Goal: Task Accomplishment & Management: Complete application form

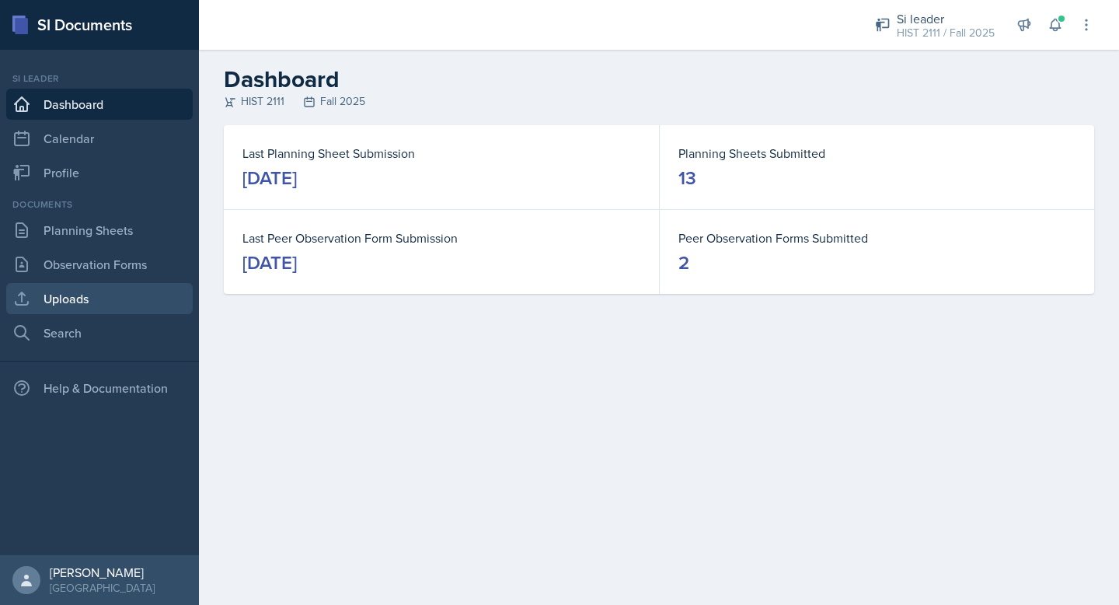
click at [127, 305] on link "Uploads" at bounding box center [99, 298] width 187 height 31
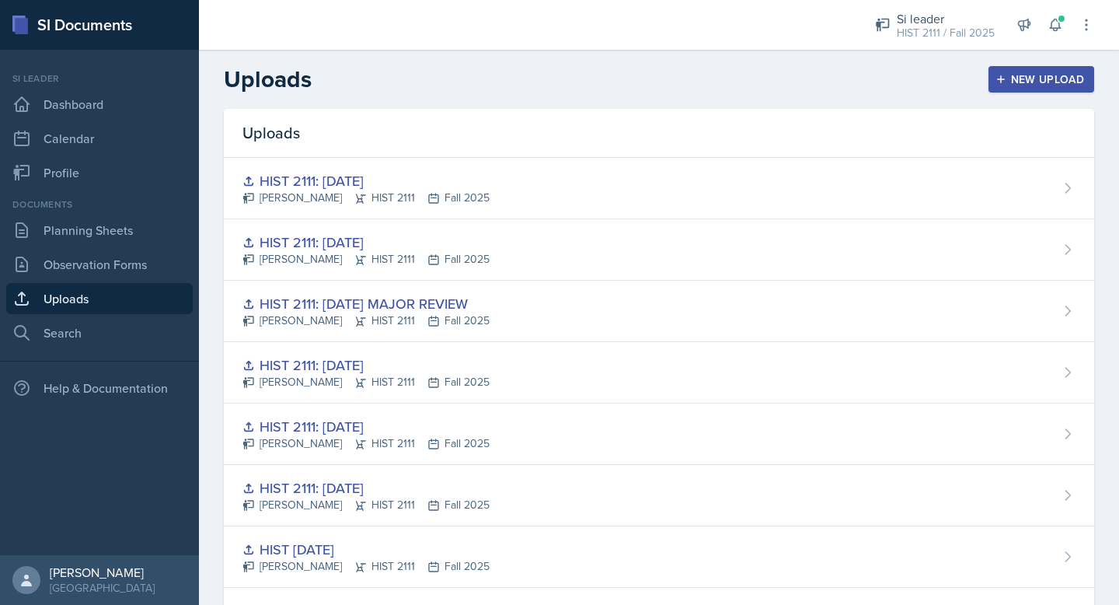
click at [1020, 75] on div "New Upload" at bounding box center [1042, 79] width 86 height 12
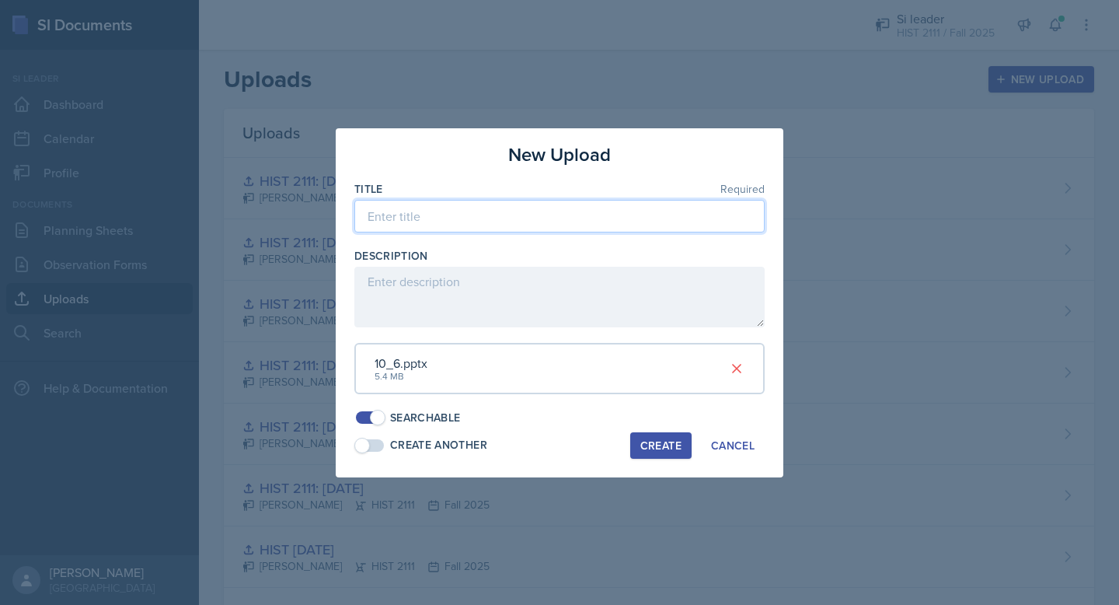
click at [600, 207] on input at bounding box center [559, 216] width 410 height 33
type input "HIST 2111: [DATE]"
click at [657, 445] on div "Create" at bounding box center [660, 445] width 41 height 12
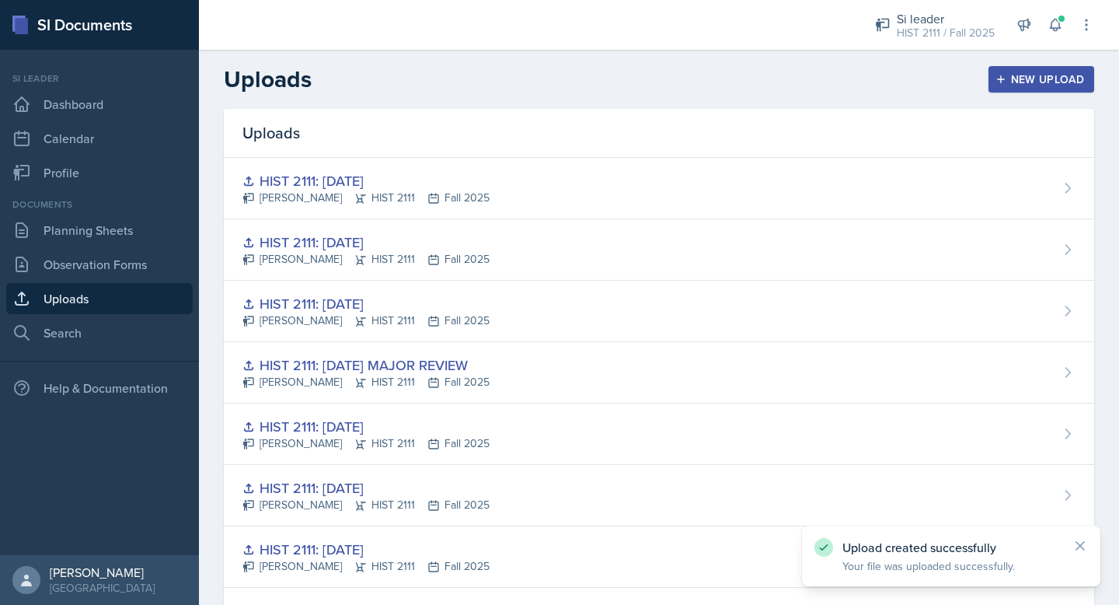
click at [1041, 78] on div "New Upload" at bounding box center [1042, 79] width 86 height 12
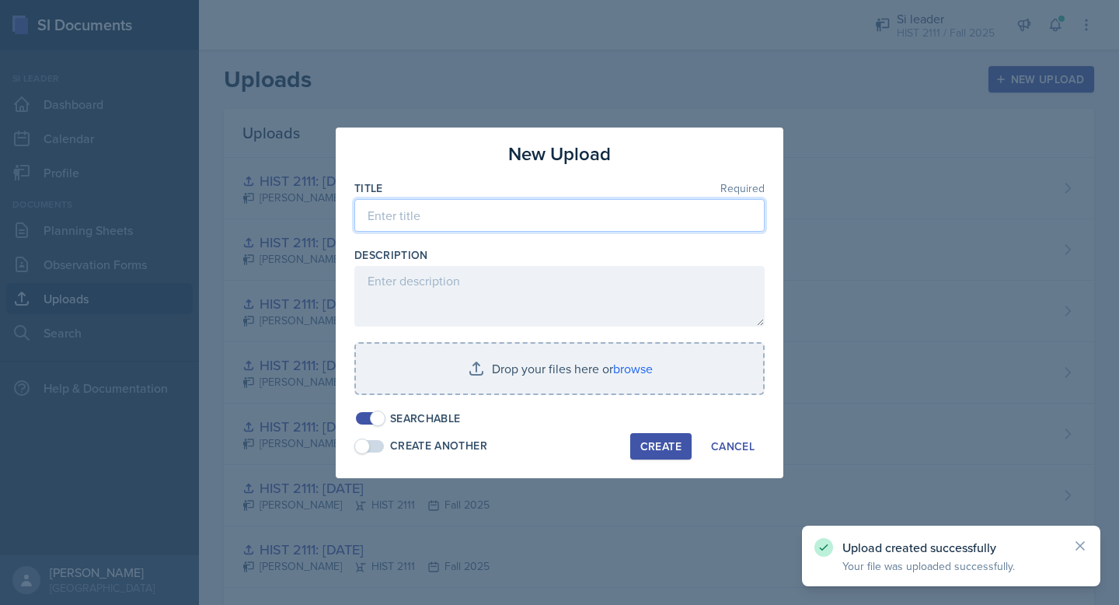
click at [591, 219] on input at bounding box center [559, 215] width 410 height 33
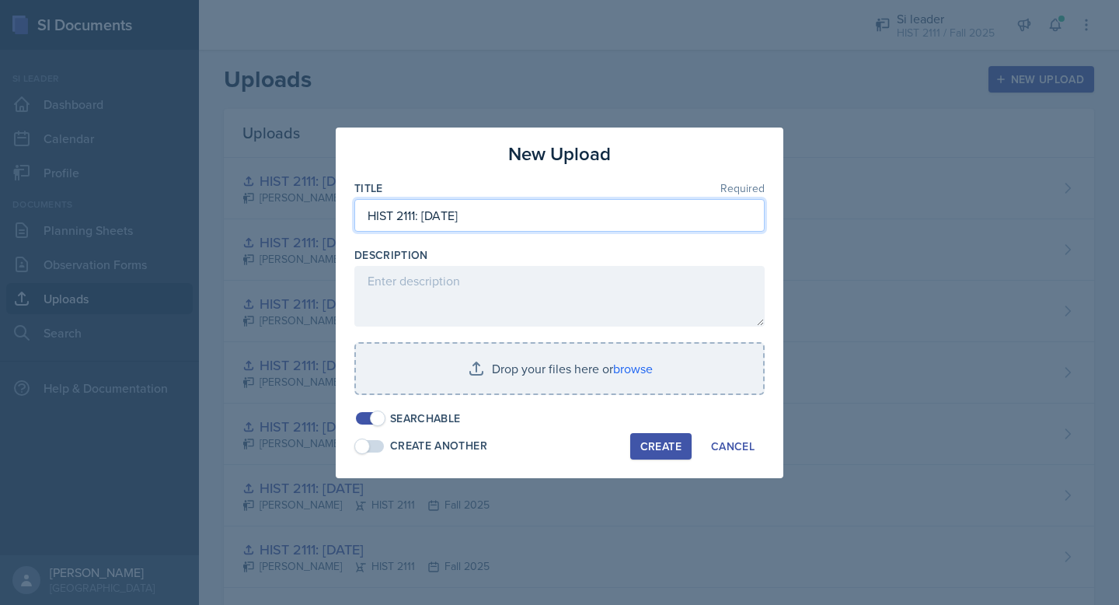
type input "HIST 2111: [DATE]"
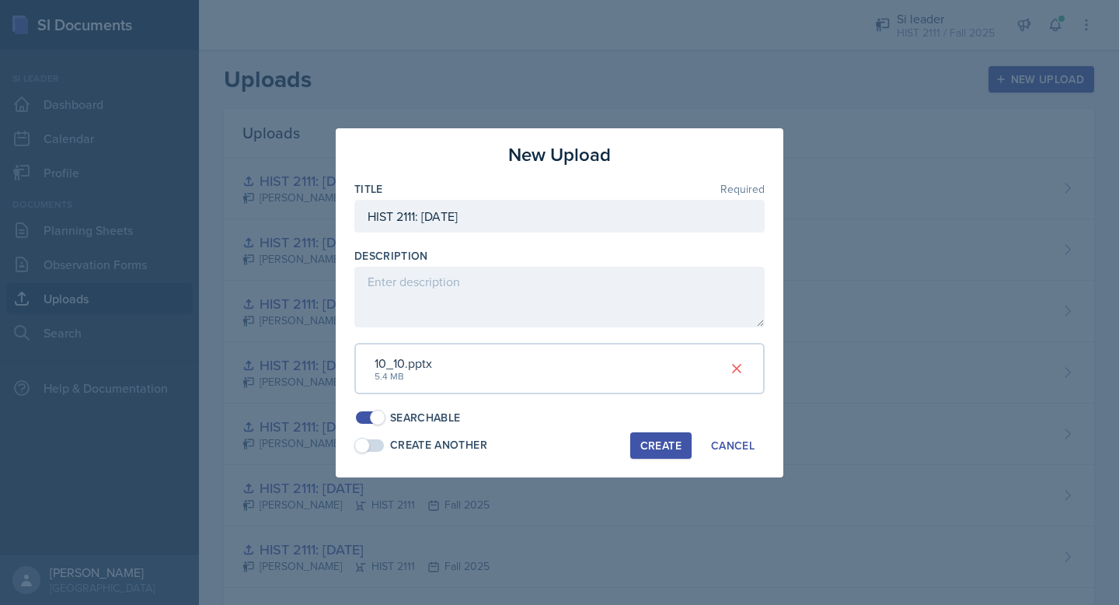
click at [658, 450] on div "Create" at bounding box center [660, 445] width 41 height 12
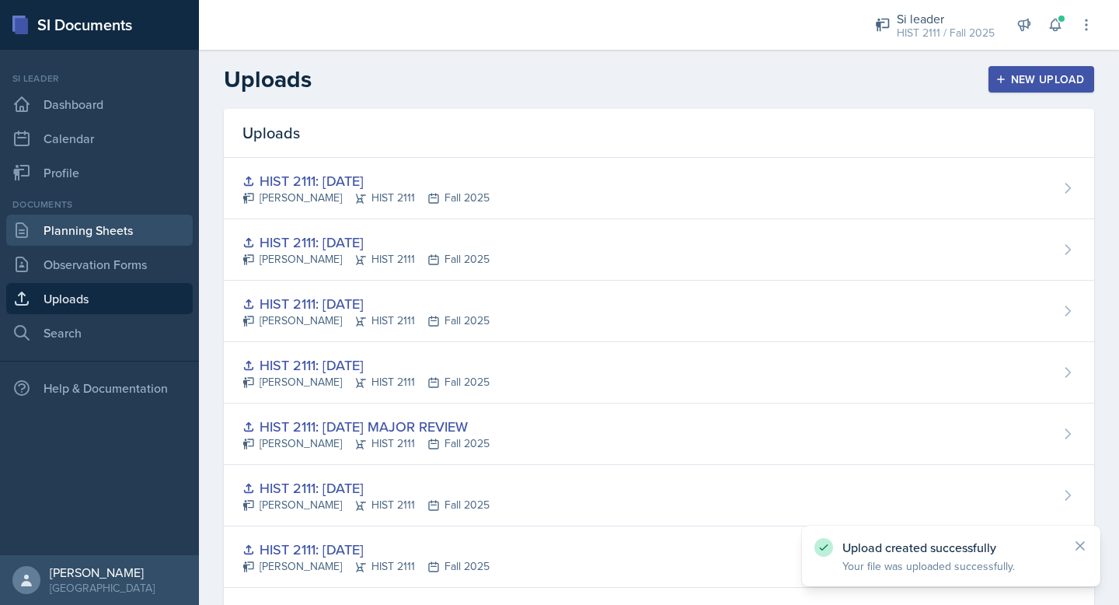
click at [143, 226] on link "Planning Sheets" at bounding box center [99, 229] width 187 height 31
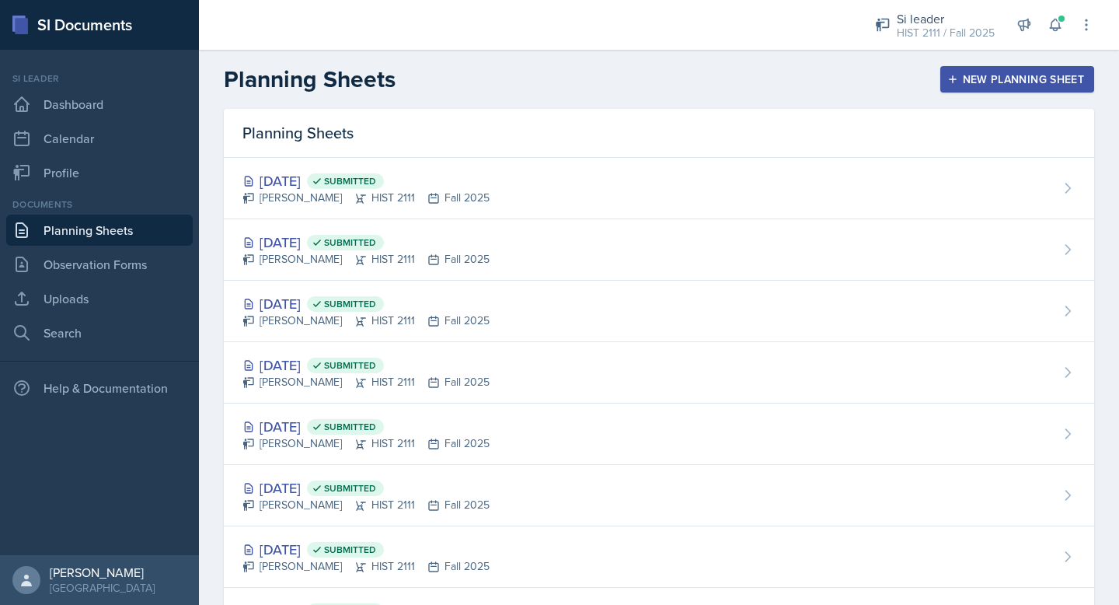
click at [997, 73] on div "New Planning Sheet" at bounding box center [1017, 79] width 134 height 12
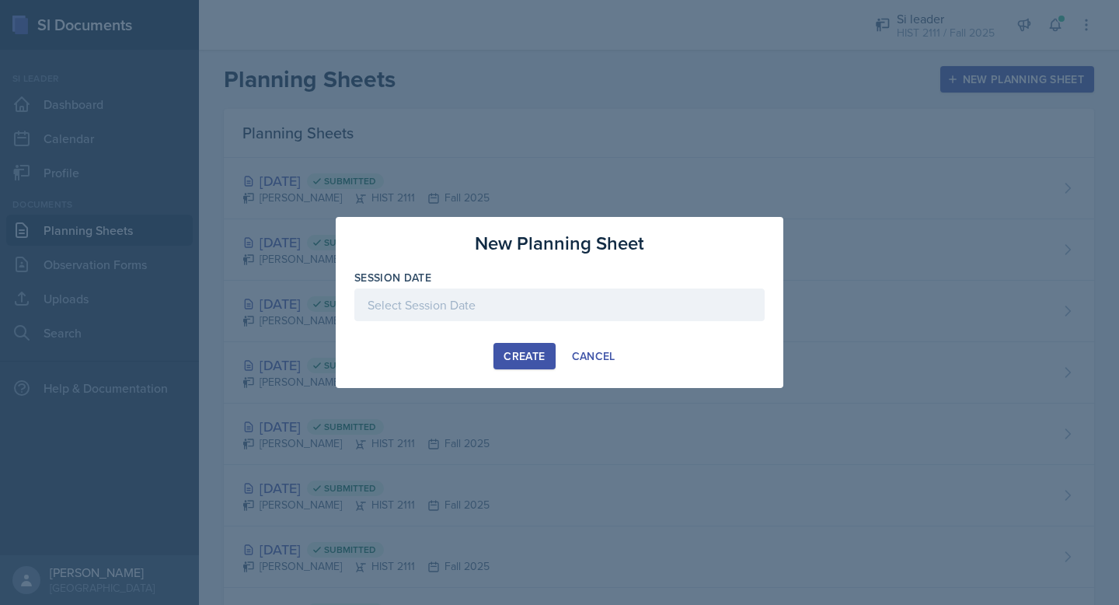
click at [555, 309] on div at bounding box center [559, 304] width 410 height 33
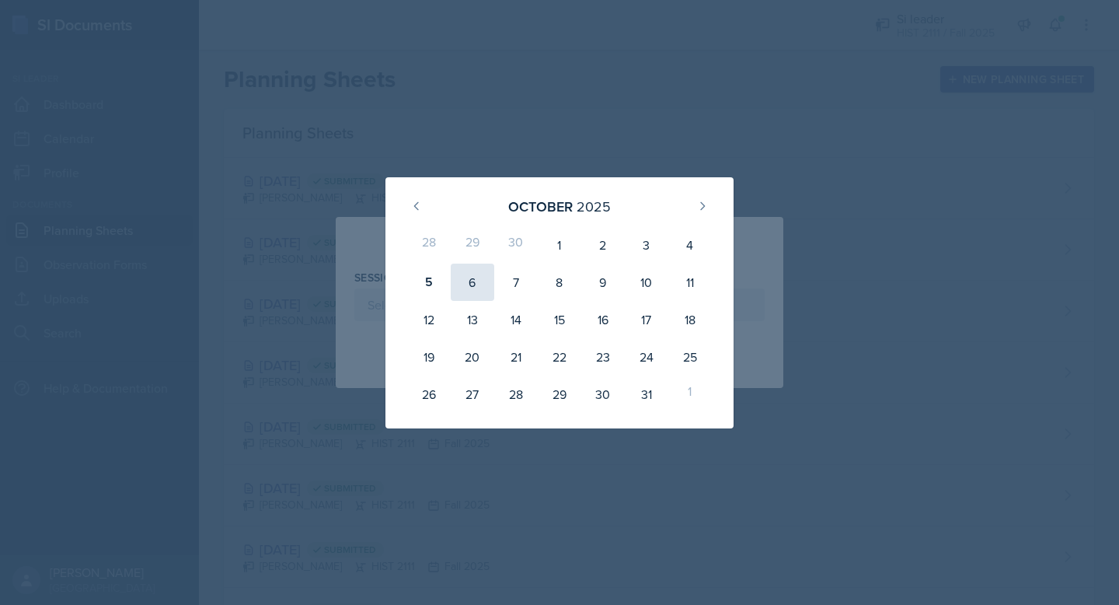
click at [473, 275] on div "6" at bounding box center [473, 281] width 44 height 37
type input "[DATE]"
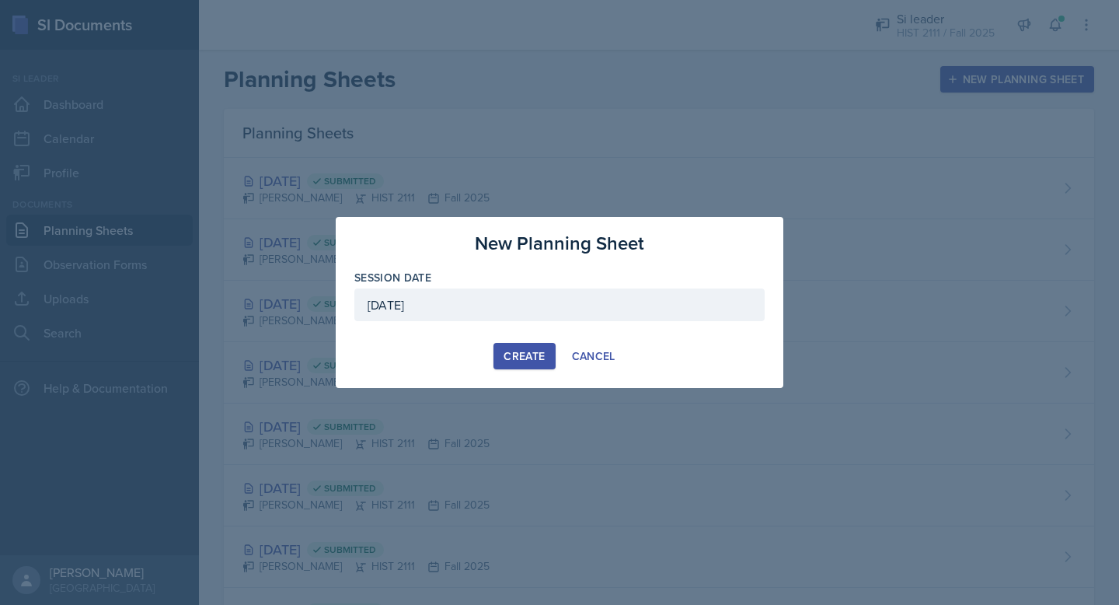
click at [515, 354] on div "Create" at bounding box center [524, 356] width 41 height 12
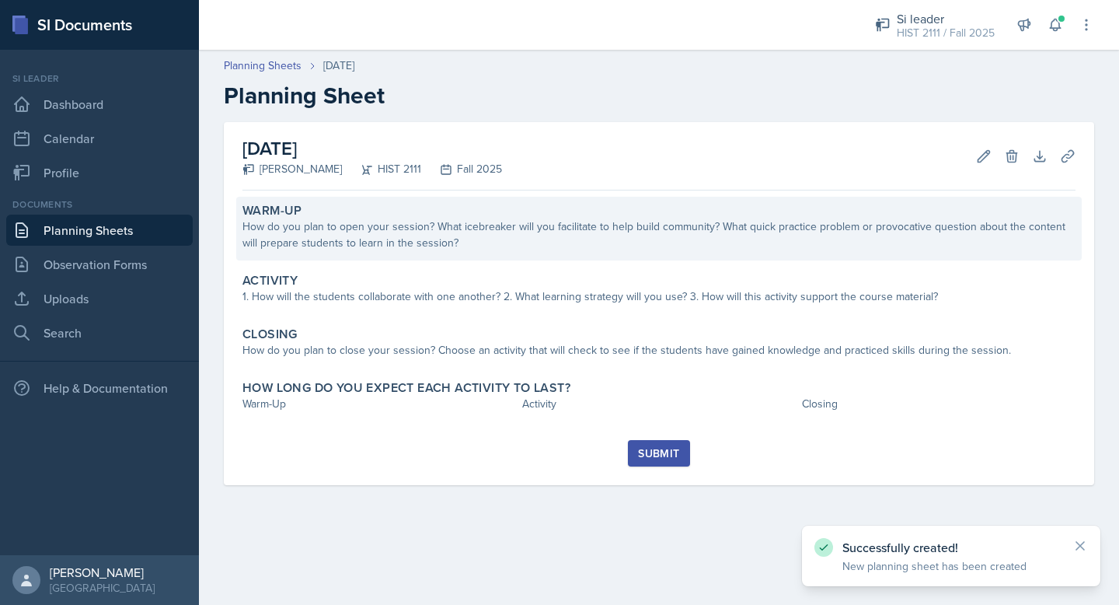
click at [661, 234] on div "How do you plan to open your session? What icebreaker will you facilitate to he…" at bounding box center [658, 234] width 833 height 33
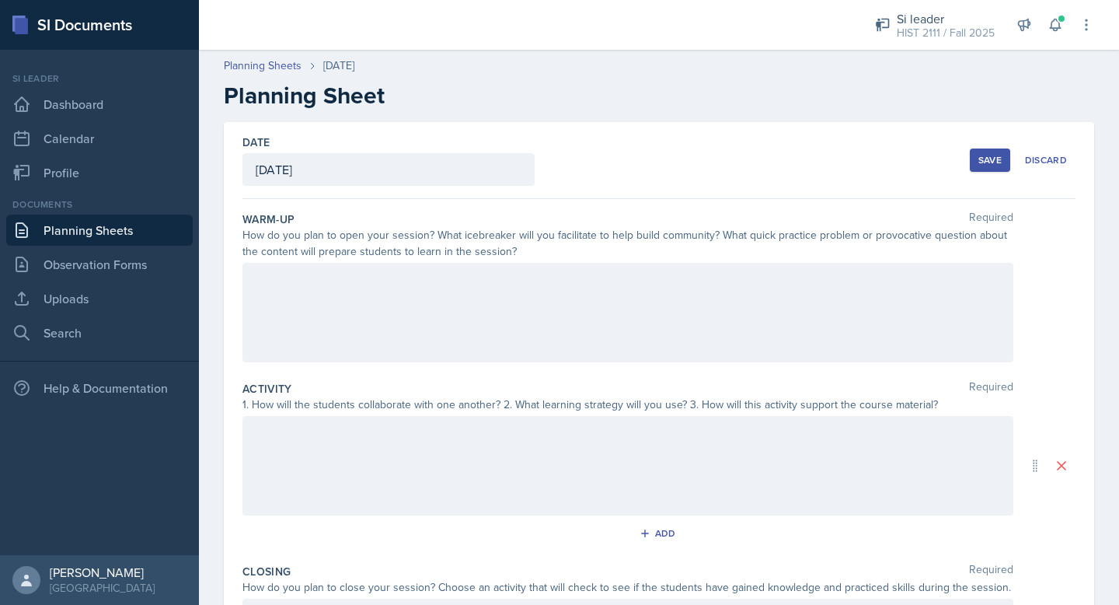
click at [642, 312] on div at bounding box center [627, 312] width 771 height 99
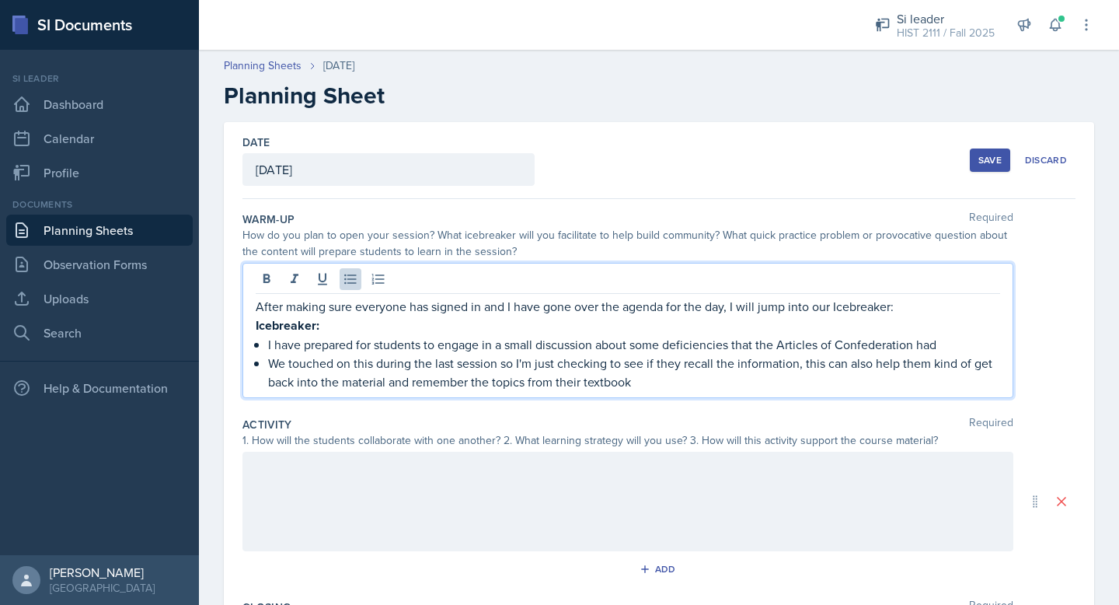
click at [912, 493] on div at bounding box center [627, 501] width 771 height 99
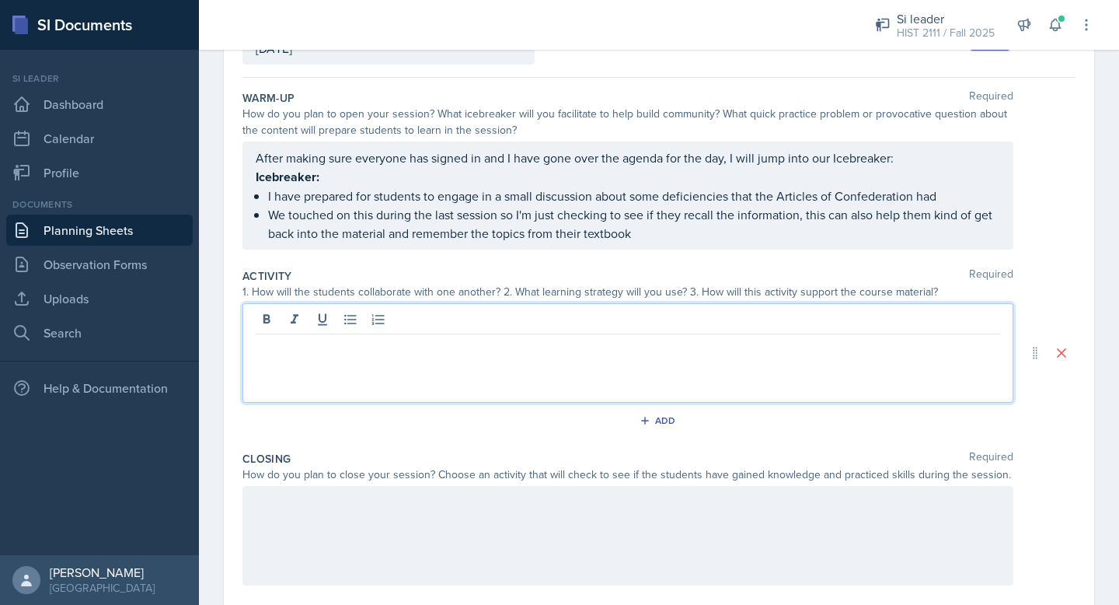
scroll to position [124, 0]
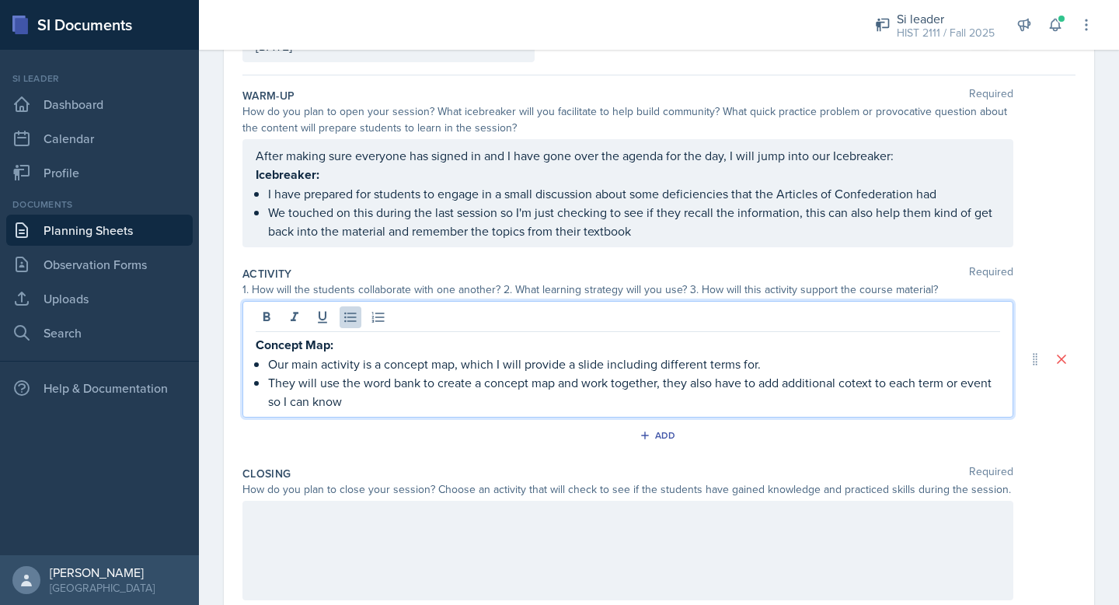
click at [870, 381] on p "They will use the word bank to create a concept map and work together, they als…" at bounding box center [634, 391] width 732 height 37
click at [852, 381] on p "They will use the word bank to create a concept map and work together, they als…" at bounding box center [634, 391] width 732 height 37
click at [841, 399] on p "They will use the word bank to create a concept map and work together, they als…" at bounding box center [634, 391] width 732 height 37
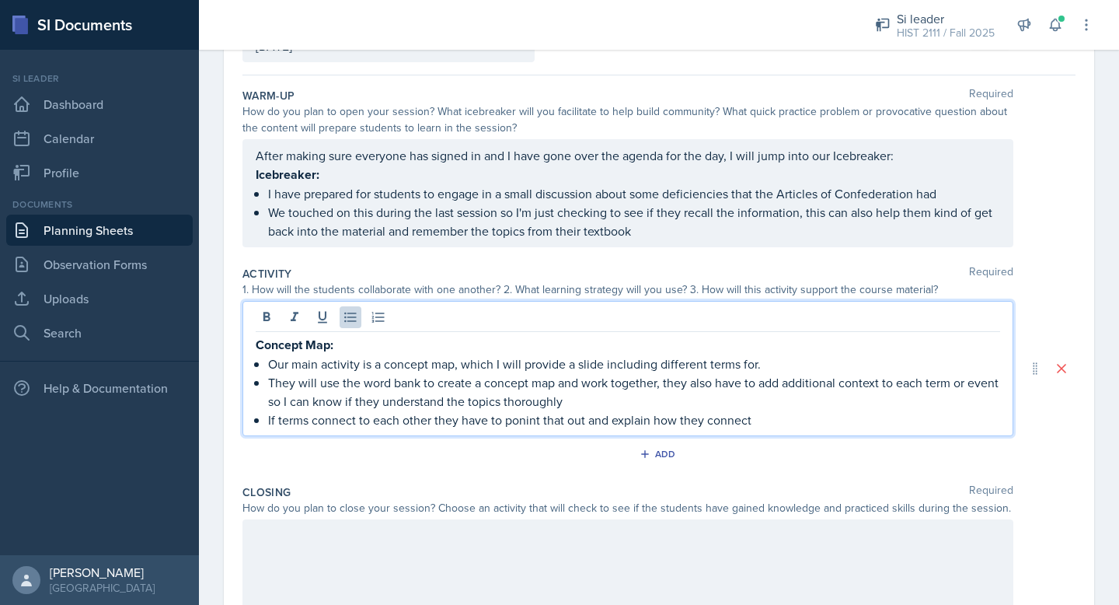
click at [526, 418] on p "If terms connect to each other they have to ponint that out and explain how the…" at bounding box center [634, 419] width 732 height 19
click at [755, 417] on p "If terms connect to each other they have to point that out and explain how they…" at bounding box center [634, 419] width 732 height 19
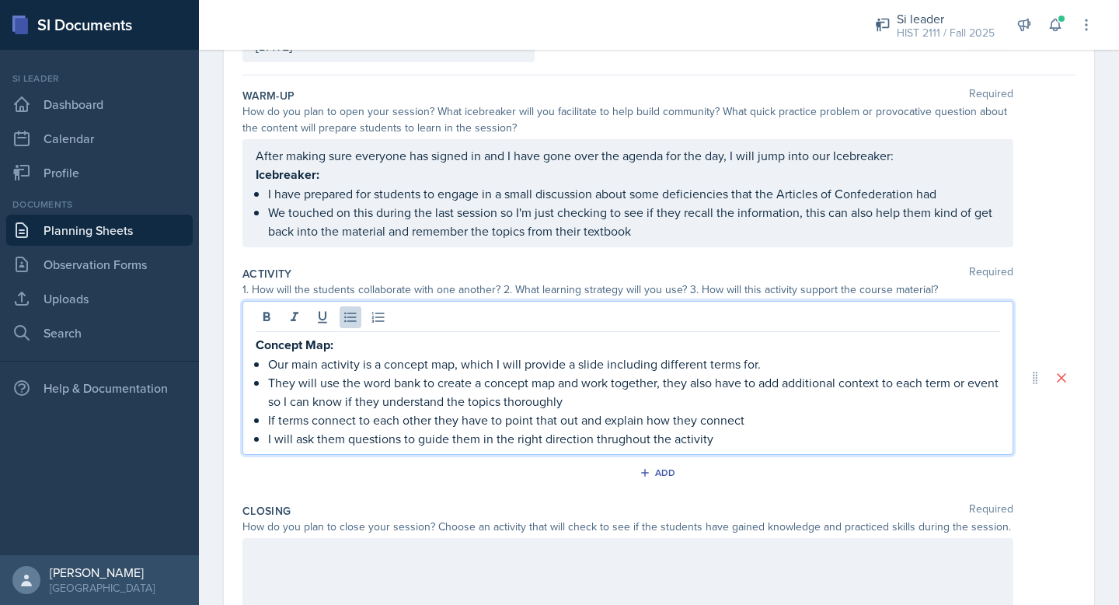
click at [613, 434] on p "I will ask them questions to guide them in the right direction thrughout the ac…" at bounding box center [634, 438] width 732 height 19
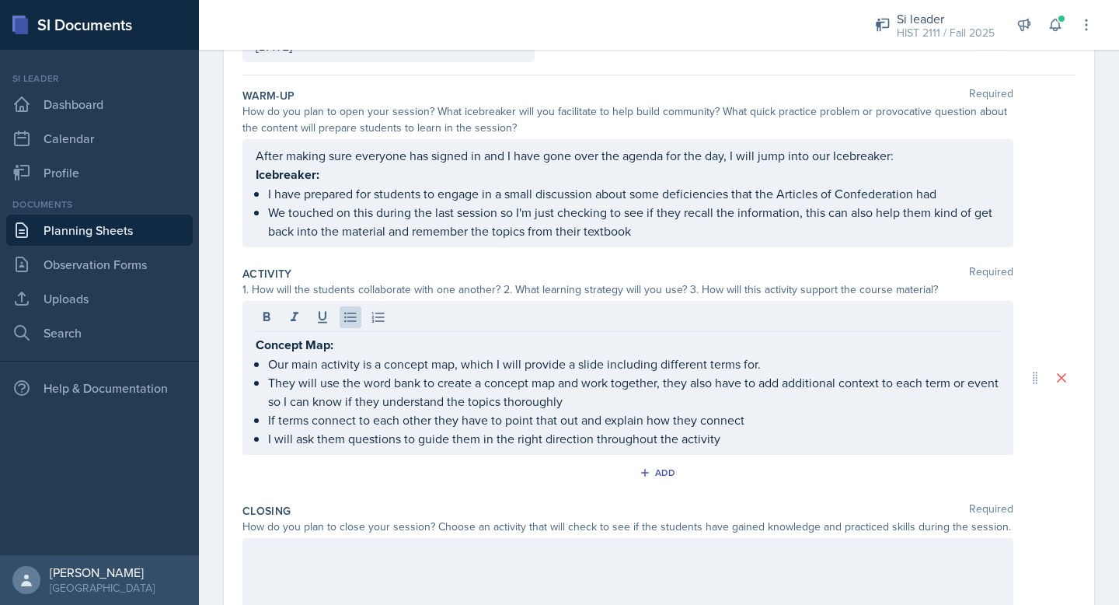
click at [581, 571] on div at bounding box center [627, 587] width 771 height 99
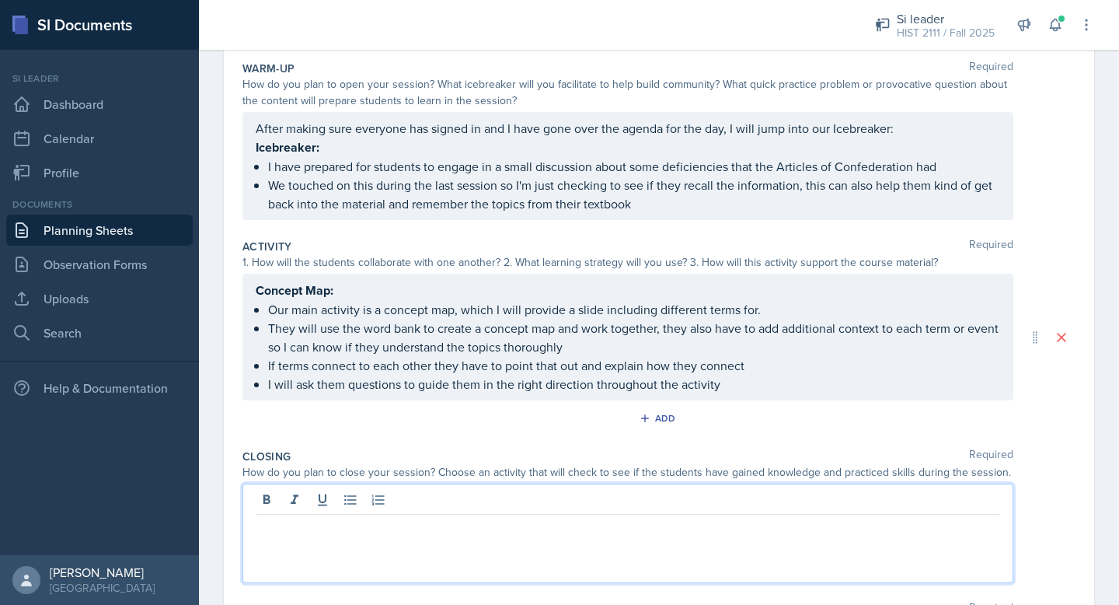
paste div
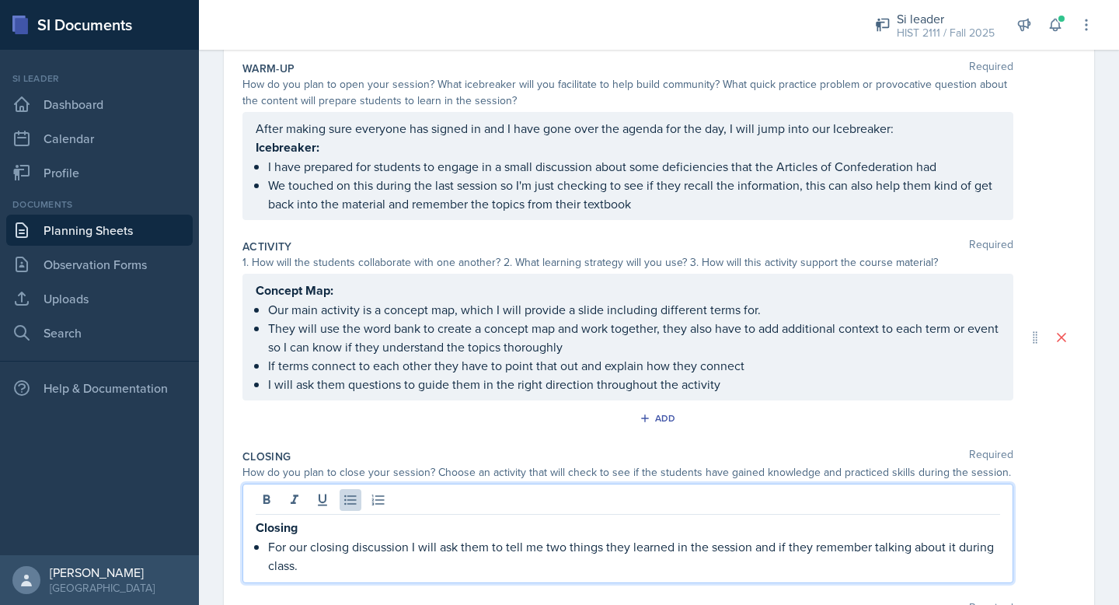
scroll to position [277, 0]
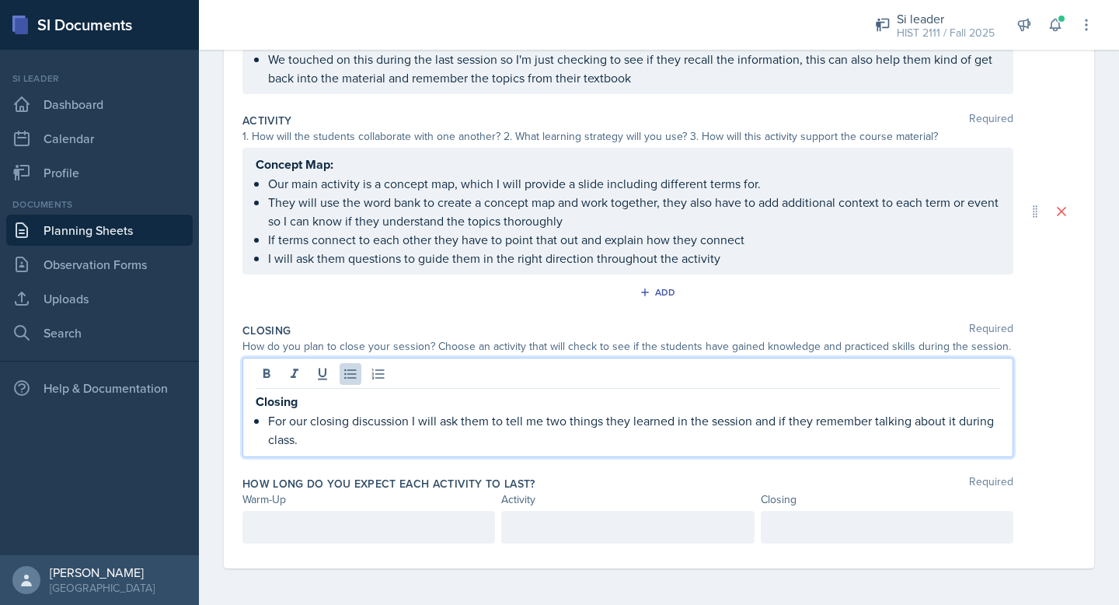
click at [344, 535] on p at bounding box center [369, 527] width 226 height 19
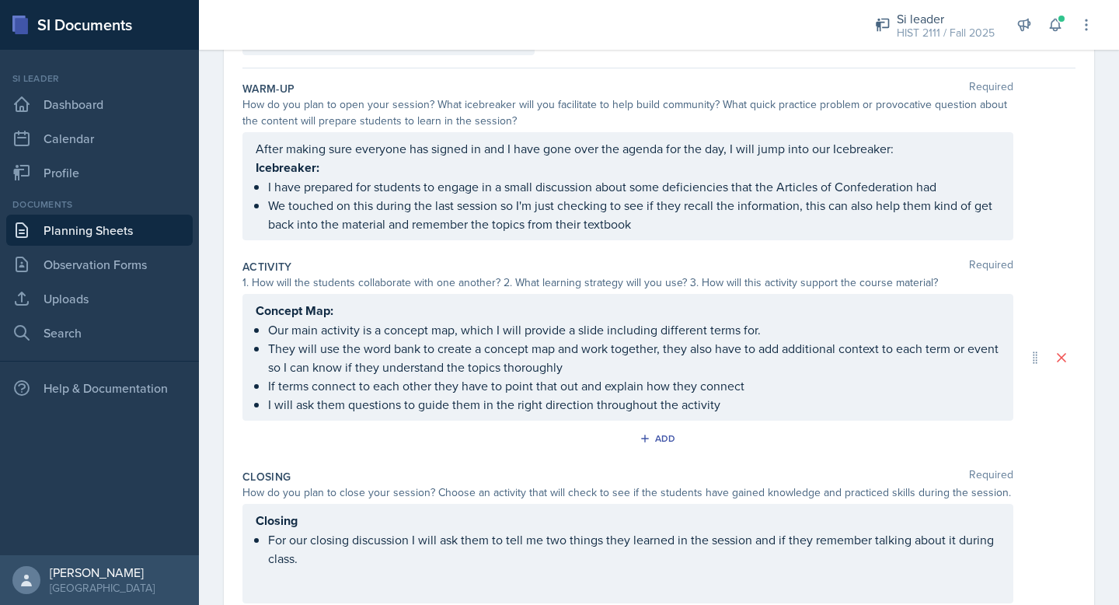
scroll to position [238, 0]
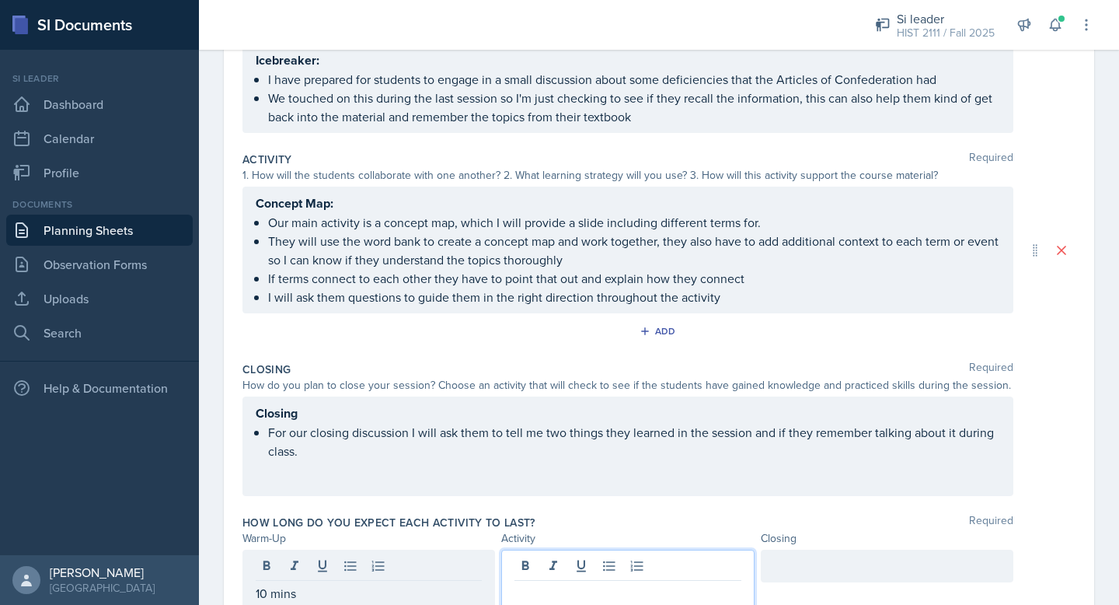
click at [542, 565] on div at bounding box center [627, 579] width 253 height 60
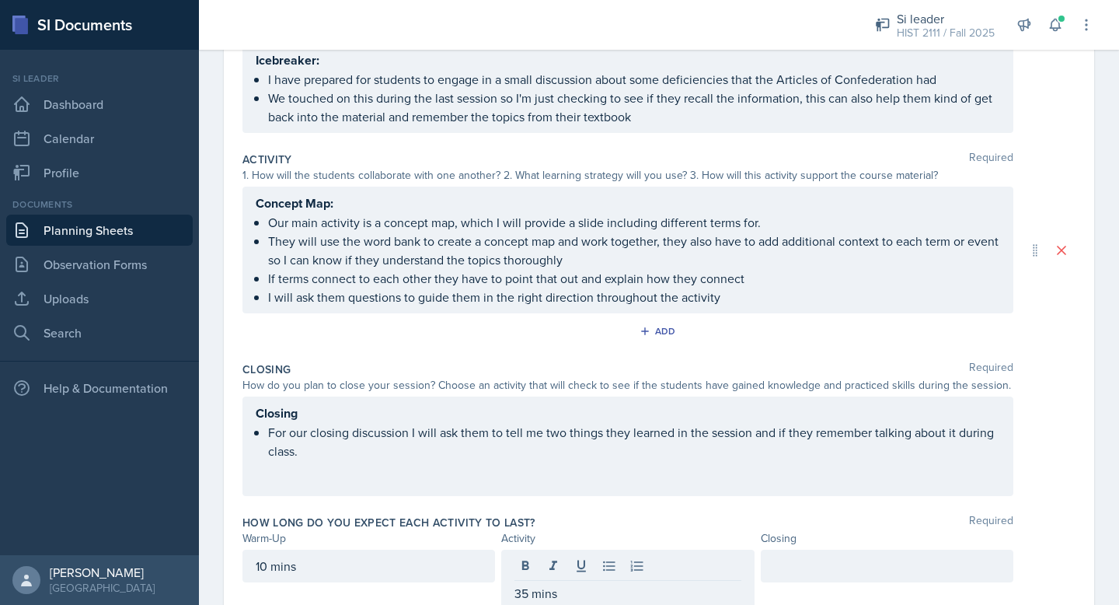
click at [798, 553] on div at bounding box center [887, 565] width 253 height 33
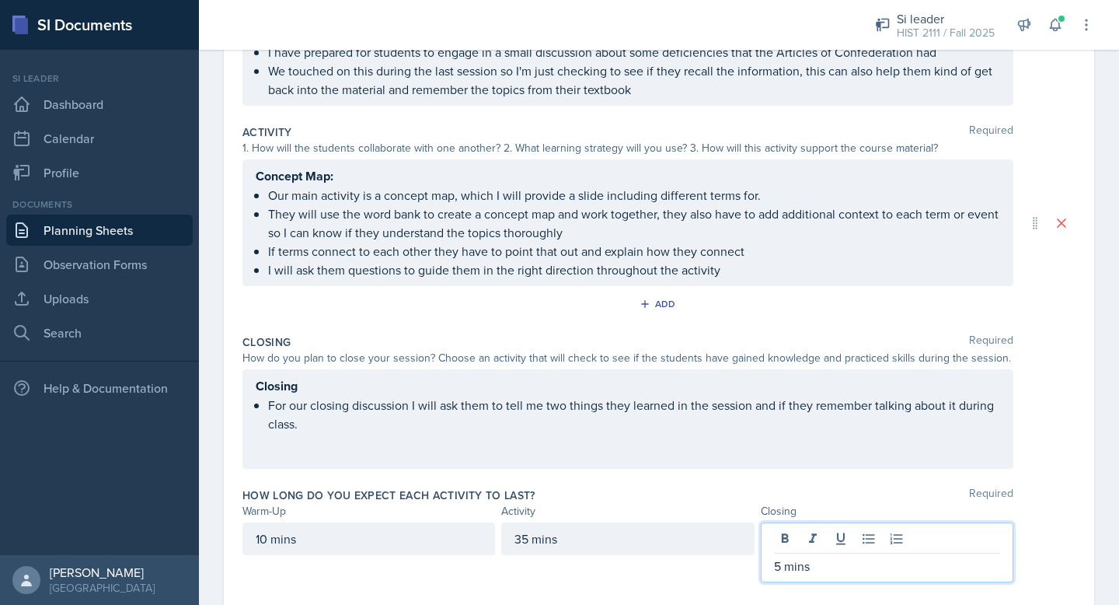
scroll to position [304, 0]
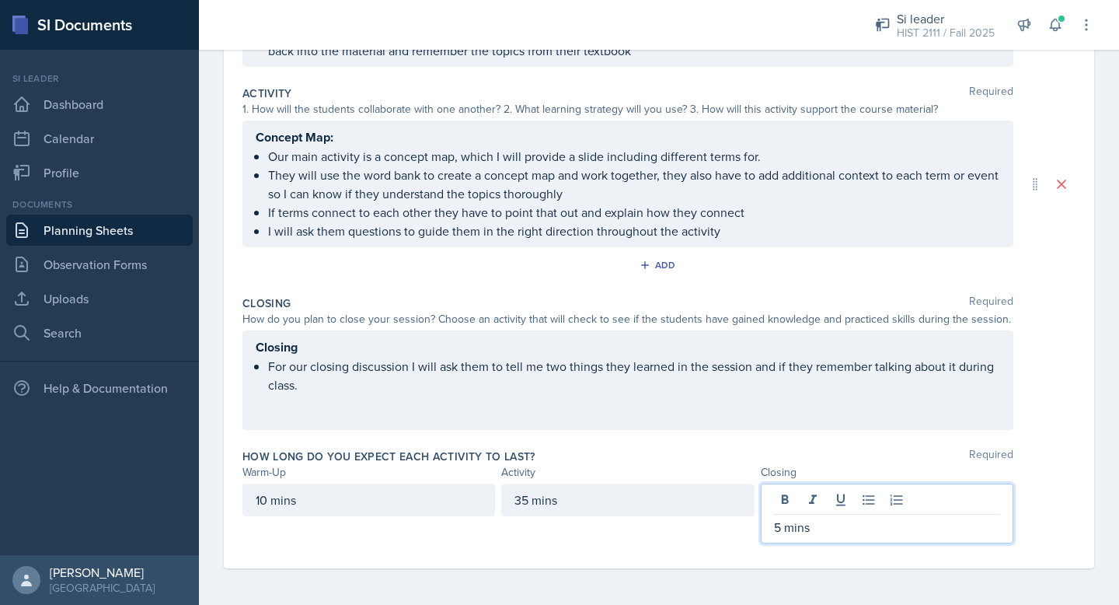
click at [732, 442] on div "How long do you expect each activity to last? Required Warm-Up Activity Closing…" at bounding box center [658, 498] width 833 height 113
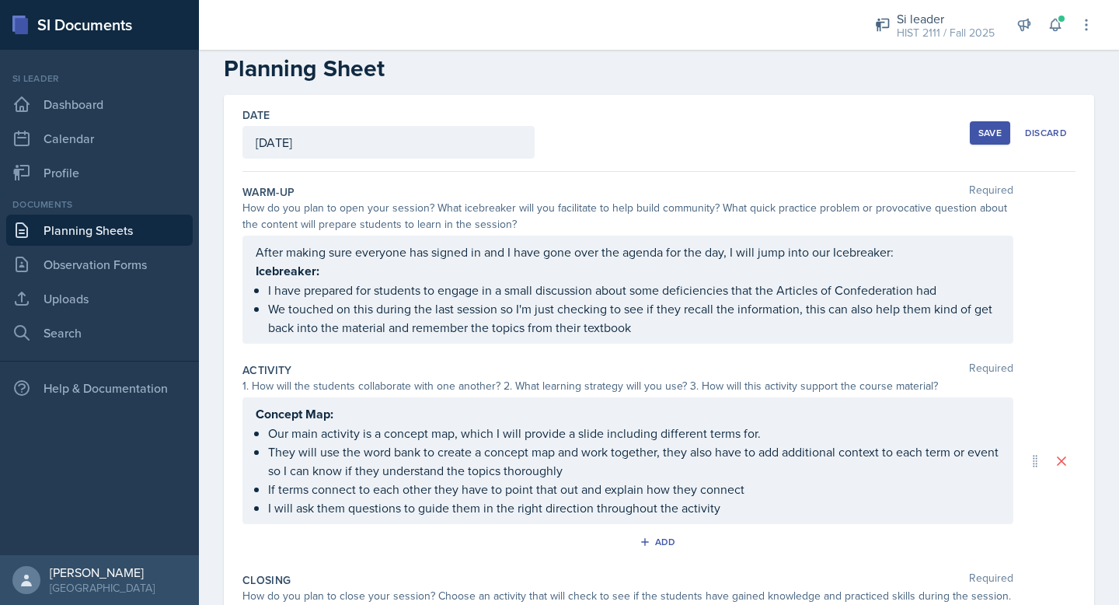
scroll to position [0, 0]
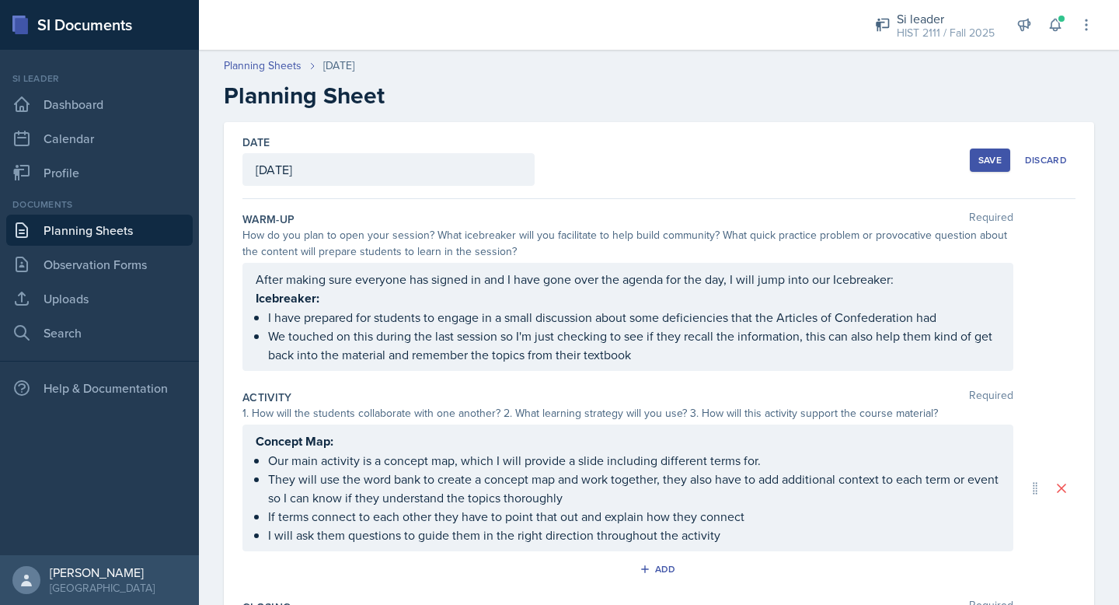
click at [989, 152] on button "Save" at bounding box center [990, 159] width 40 height 23
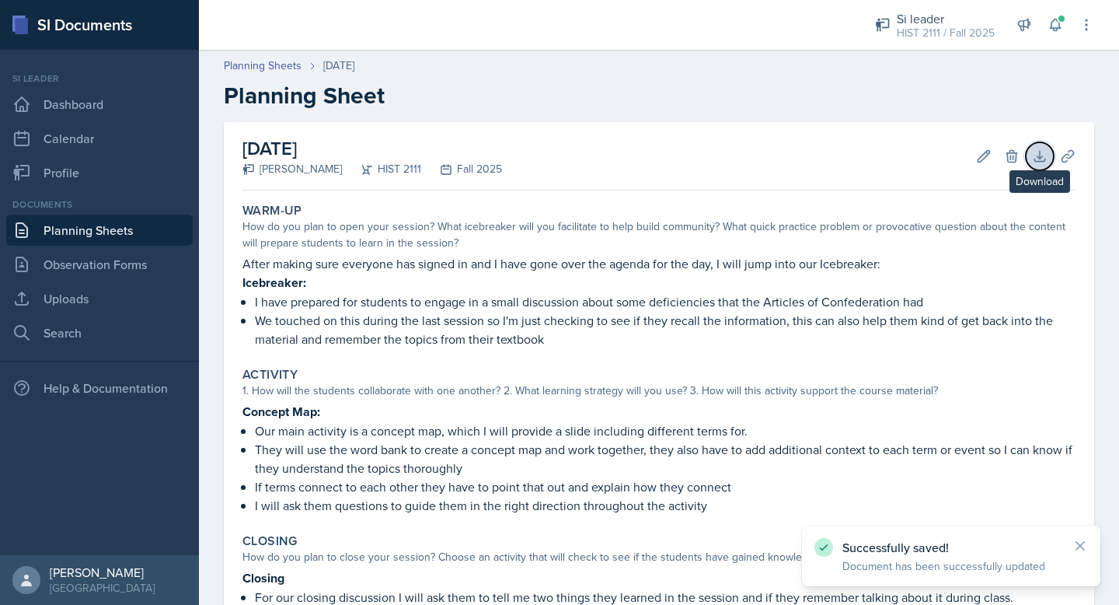
click at [1041, 159] on icon at bounding box center [1040, 156] width 16 height 16
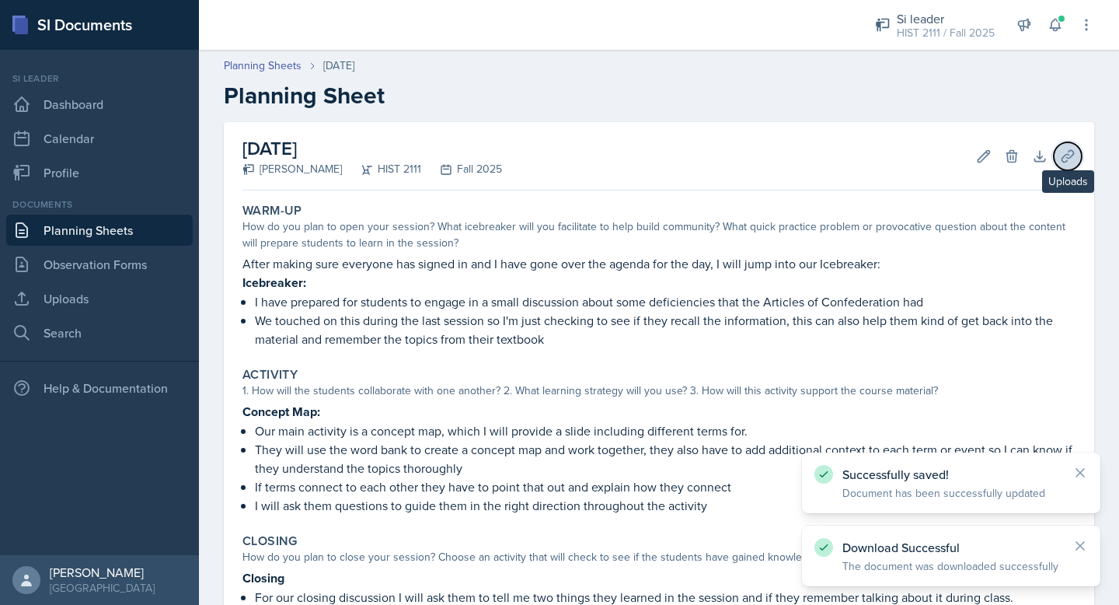
click at [1071, 159] on icon at bounding box center [1068, 156] width 16 height 16
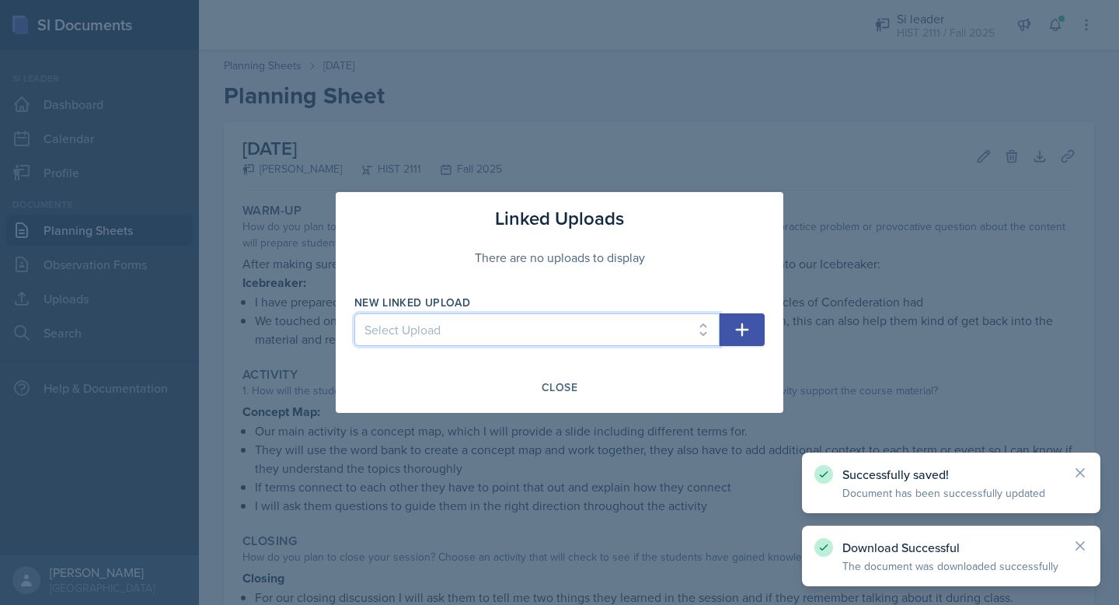
click at [605, 336] on select "Select Upload MOCK SESSON HIST 2111: [DATE] HIST 2111: [DATE] HIST 2111: [DATE]…" at bounding box center [536, 329] width 365 height 33
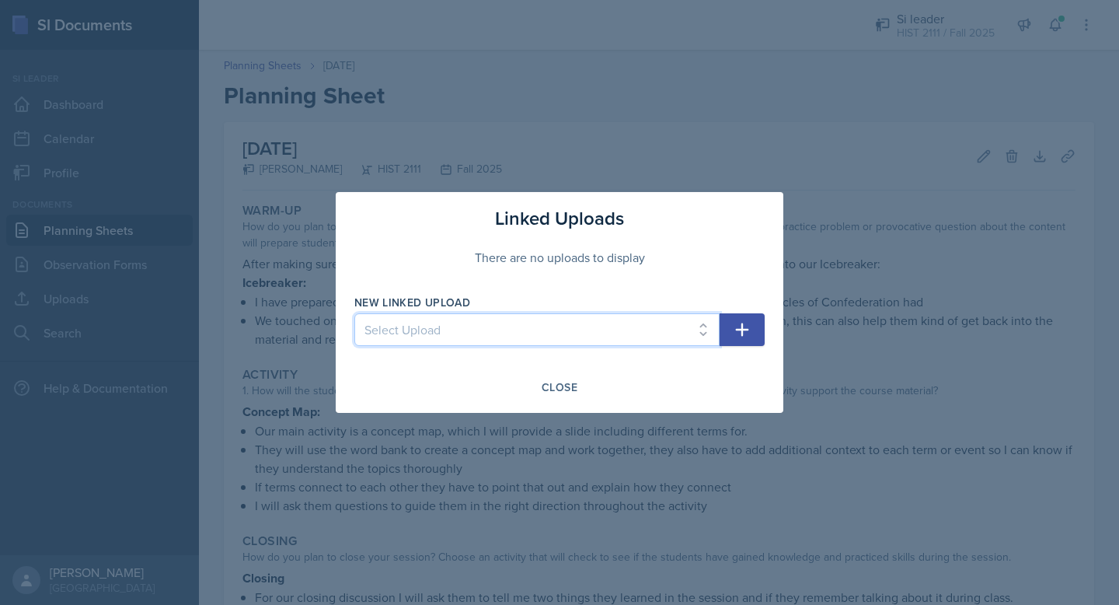
select select "3b6e663c-3019-4dc6-bdfc-aa21b7e9acc6"
click at [354, 313] on select "Select Upload MOCK SESSON HIST 2111: [DATE] HIST 2111: [DATE] HIST 2111: [DATE]…" at bounding box center [536, 329] width 365 height 33
click at [739, 330] on icon "button" at bounding box center [742, 329] width 13 height 13
select select
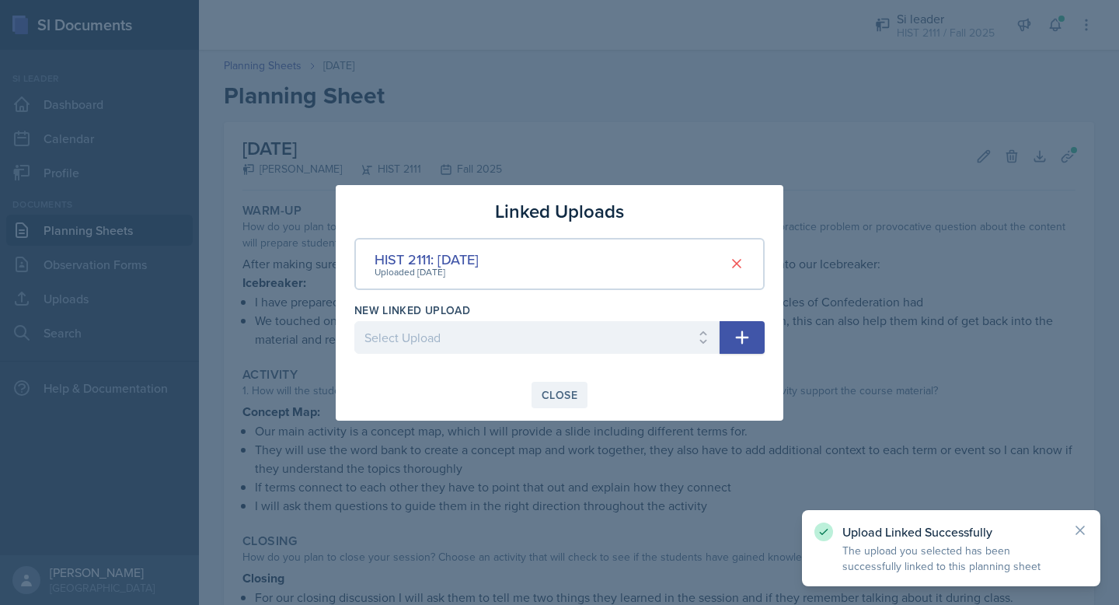
click at [574, 391] on div "Close" at bounding box center [560, 395] width 36 height 12
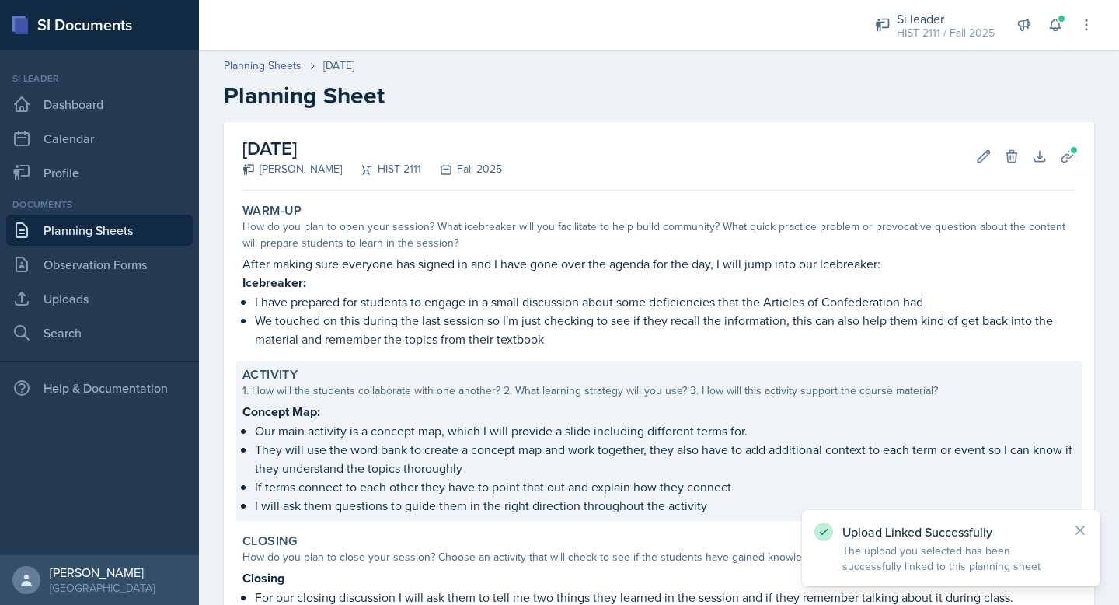
scroll to position [180, 0]
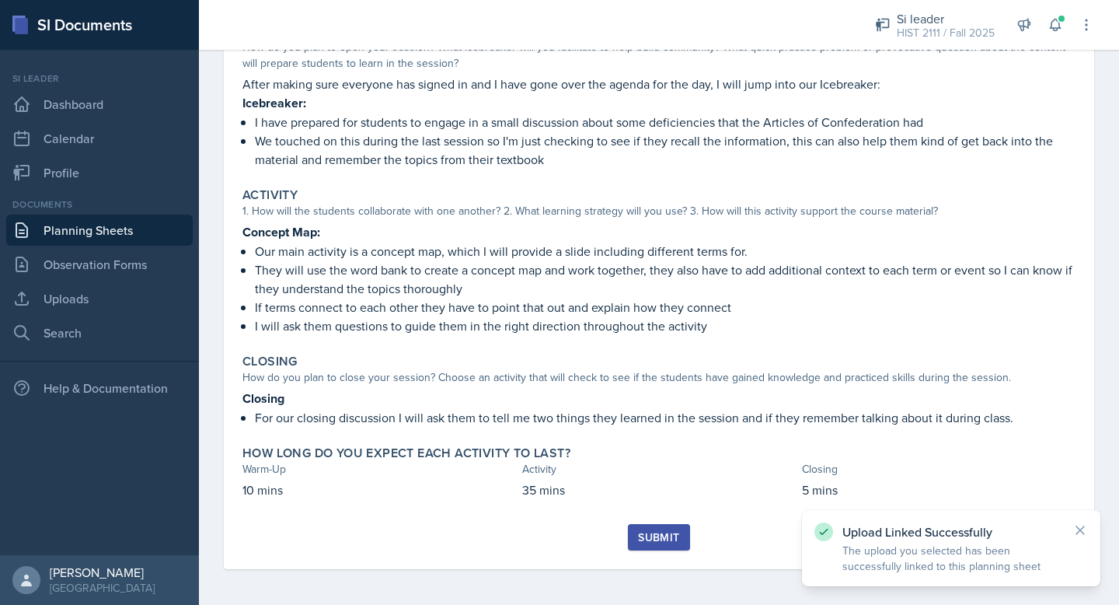
click at [660, 539] on div "Submit" at bounding box center [658, 537] width 41 height 12
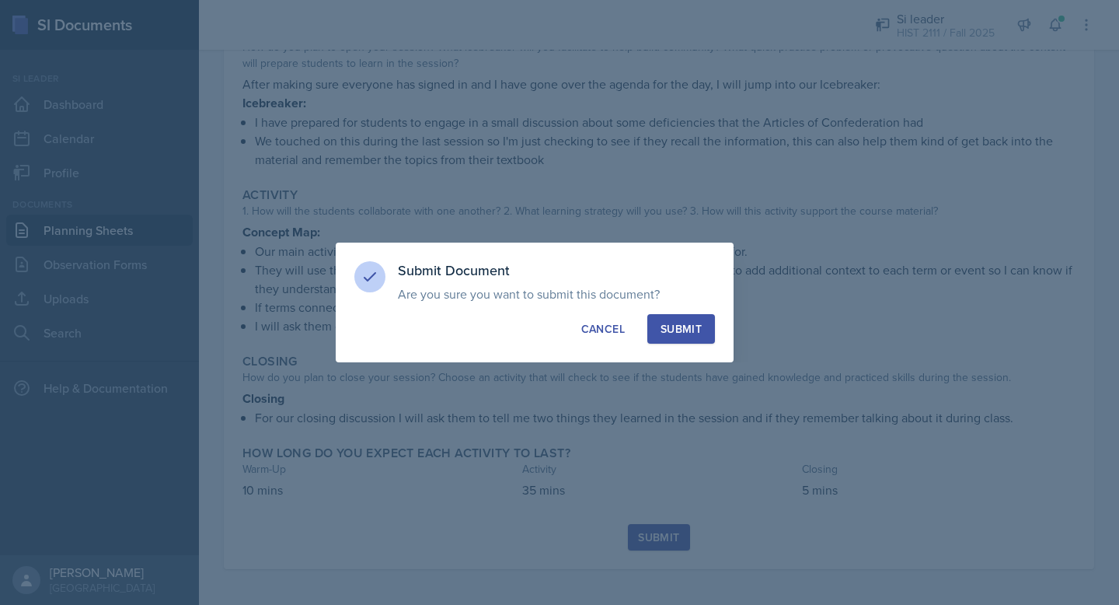
click at [699, 330] on div "Submit" at bounding box center [681, 329] width 41 height 16
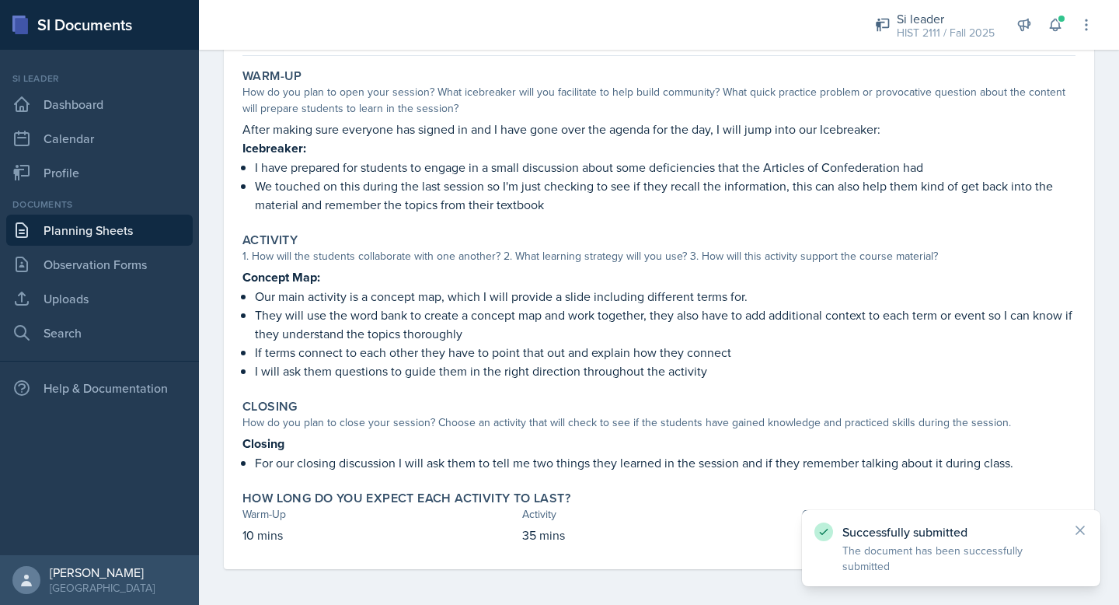
scroll to position [0, 0]
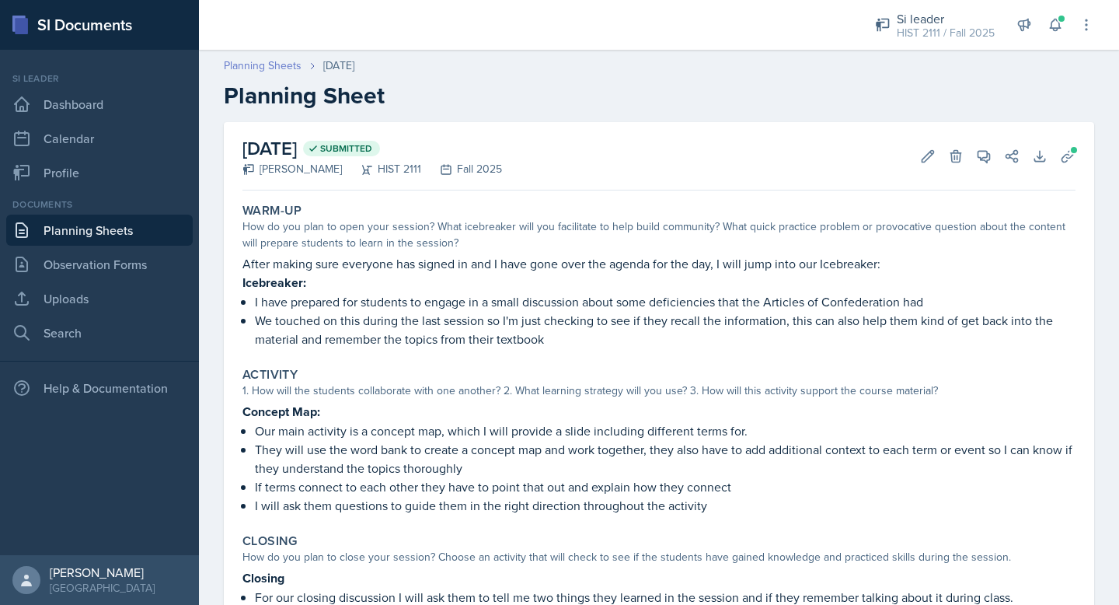
click at [265, 67] on link "Planning Sheets" at bounding box center [263, 66] width 78 height 16
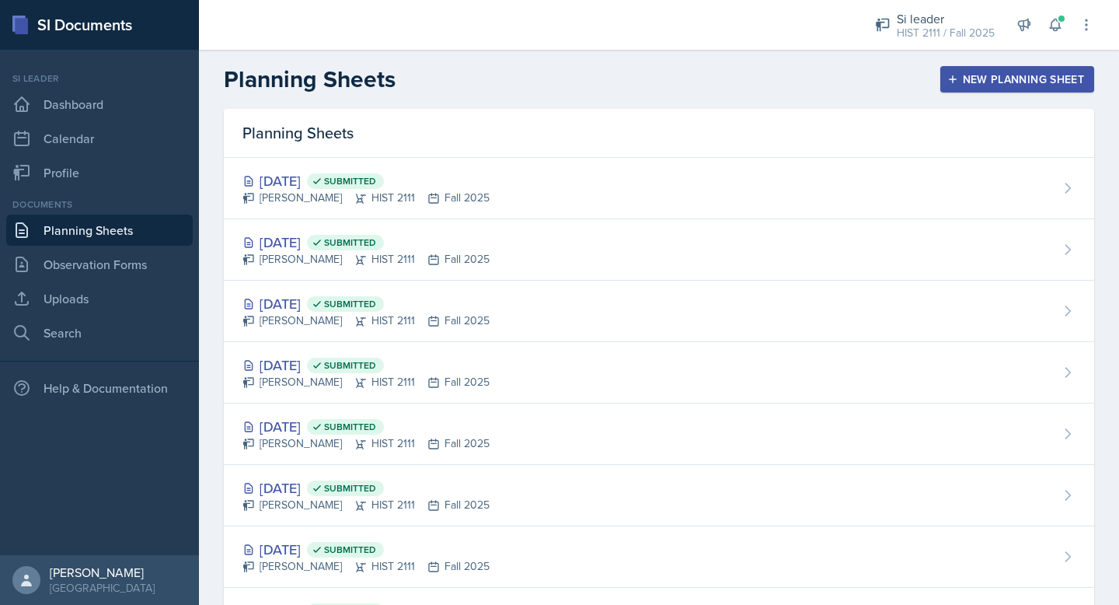
click at [992, 78] on div "New Planning Sheet" at bounding box center [1017, 79] width 134 height 12
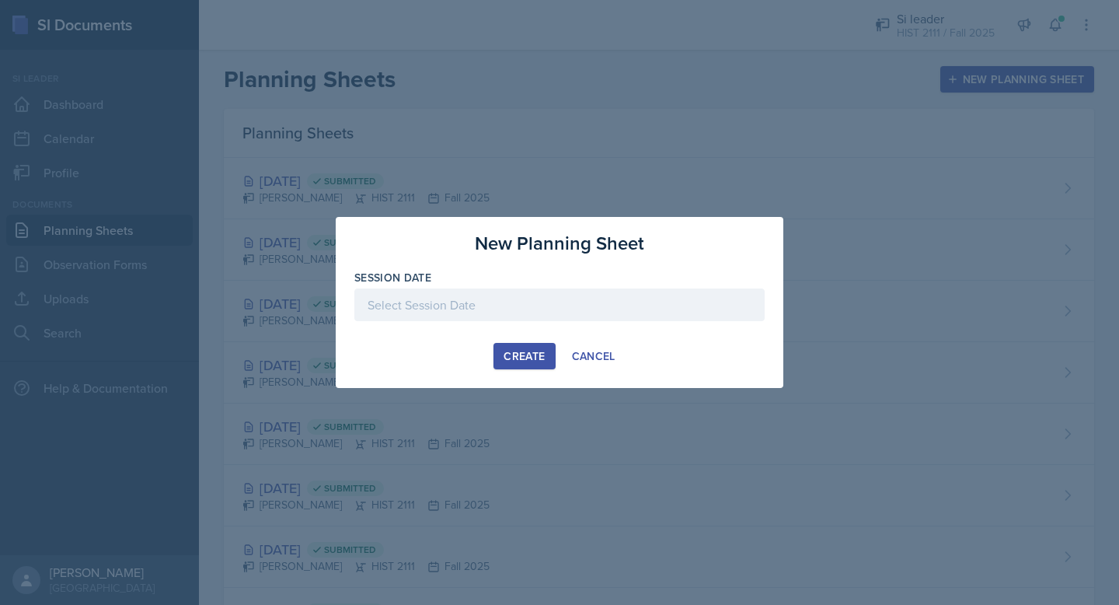
click at [646, 299] on div at bounding box center [559, 304] width 410 height 33
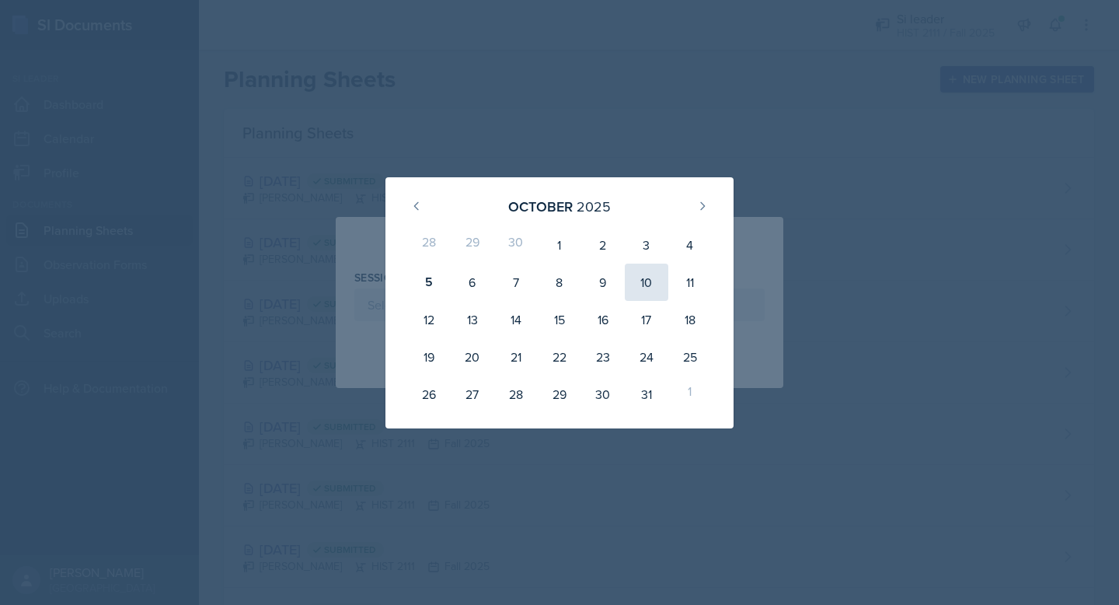
click at [655, 277] on div "10" at bounding box center [647, 281] width 44 height 37
type input "[DATE]"
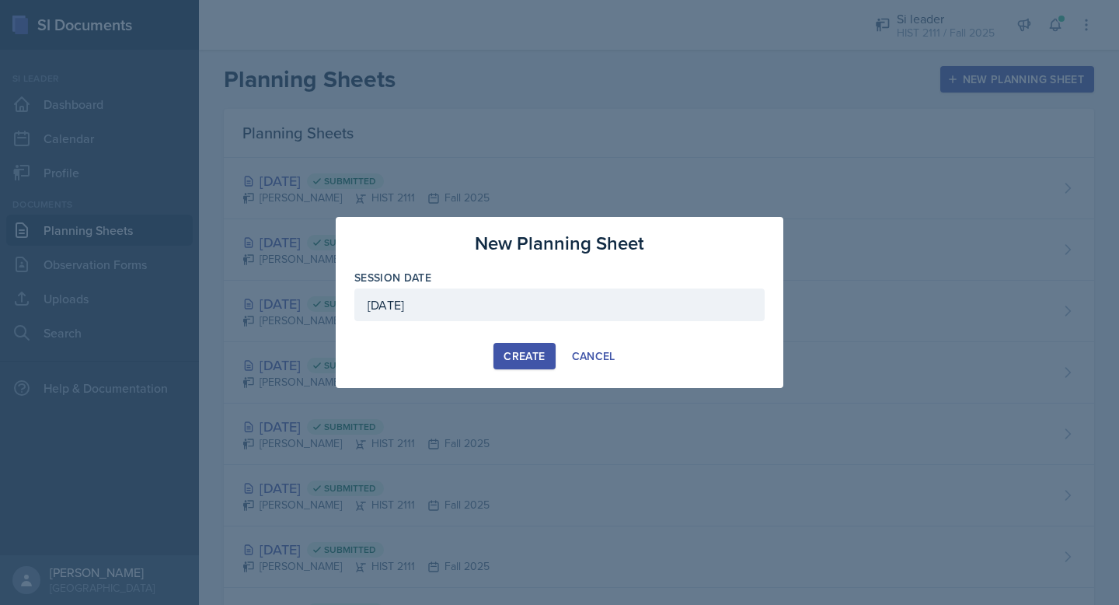
click at [507, 352] on div "Create" at bounding box center [524, 356] width 41 height 12
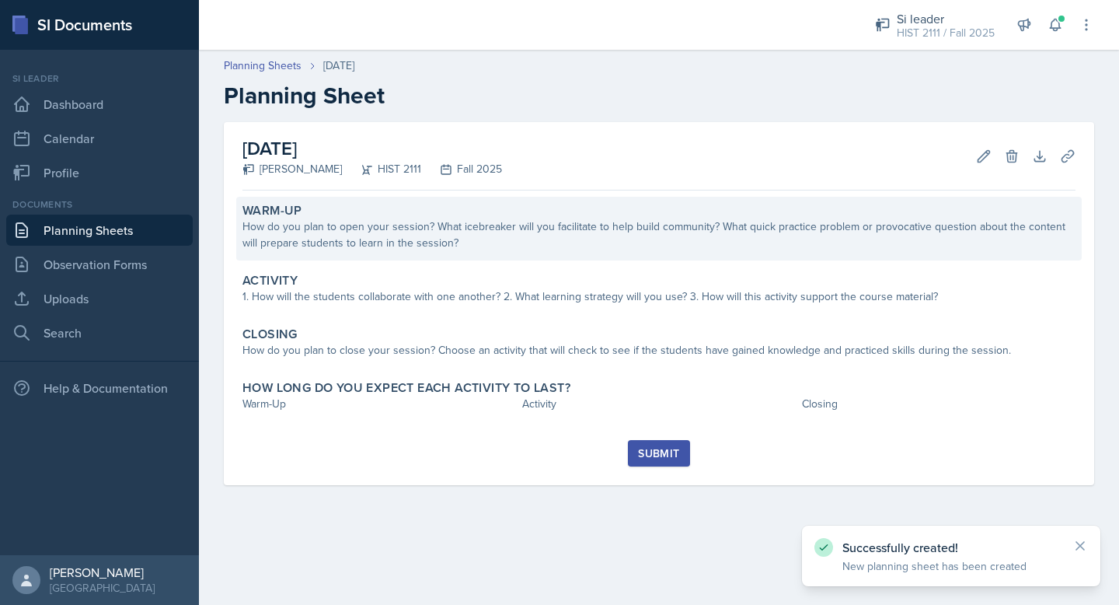
click at [518, 253] on div "Warm-Up How do you plan to open your session? What icebreaker will you facilita…" at bounding box center [659, 229] width 846 height 64
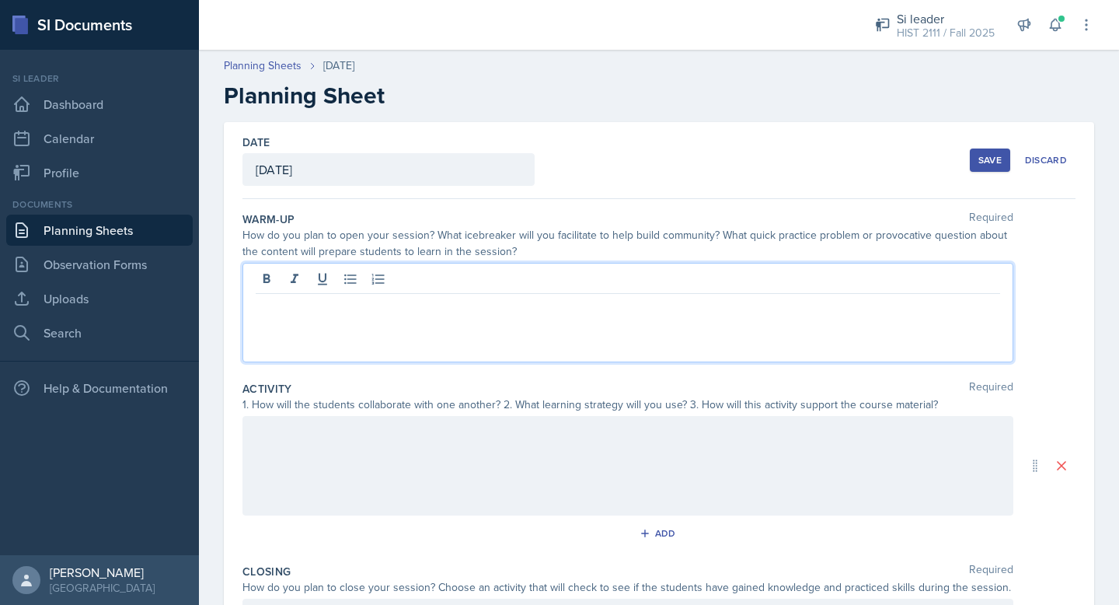
click at [517, 284] on div at bounding box center [627, 312] width 771 height 99
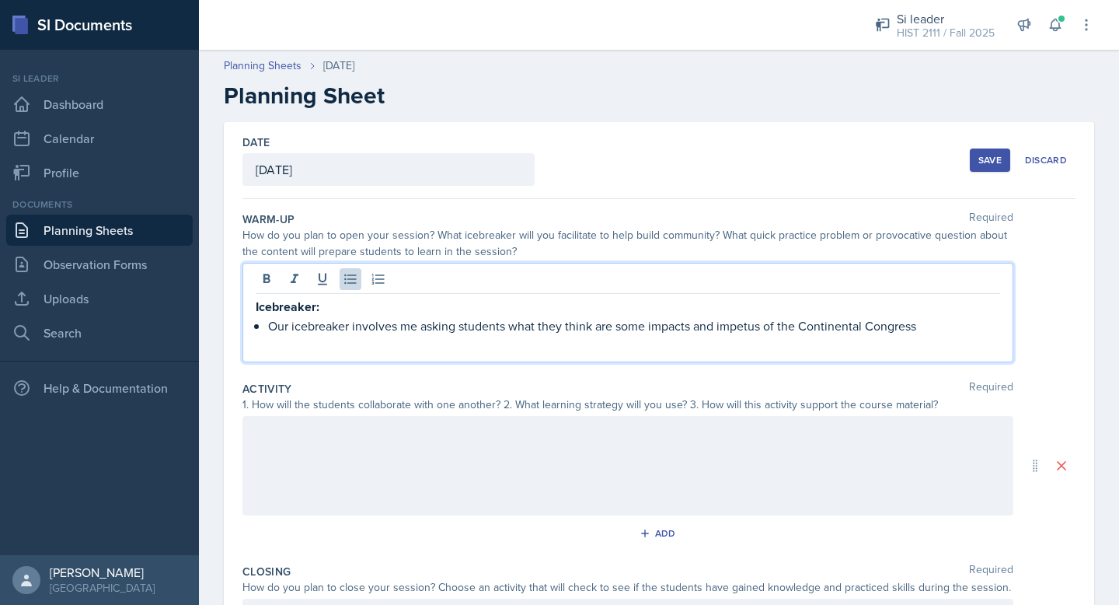
click at [256, 303] on strong "Icebreaker:" at bounding box center [288, 307] width 64 height 18
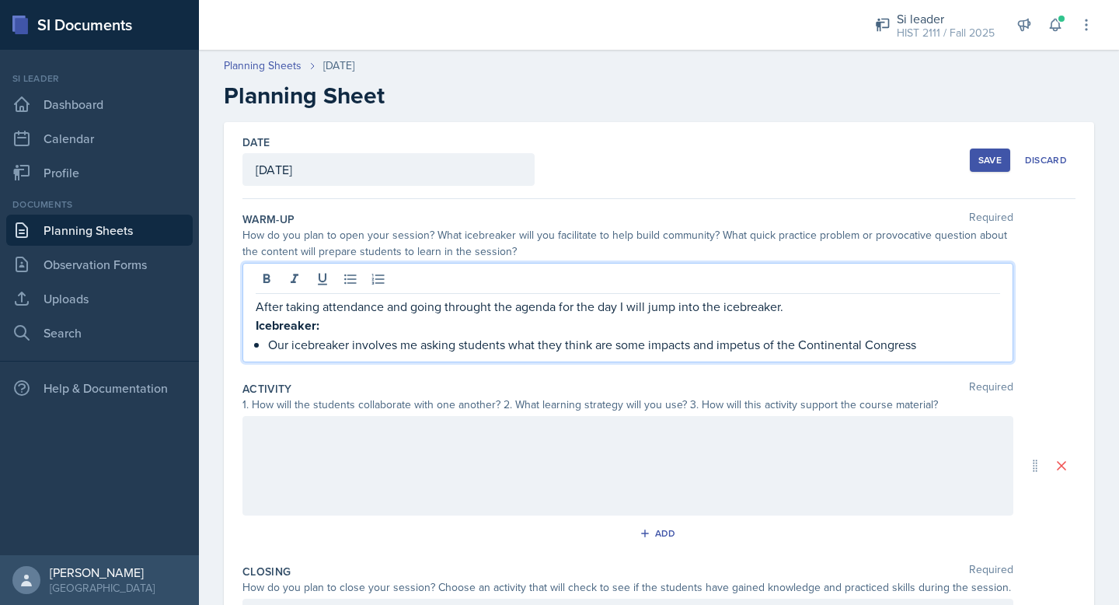
click at [472, 308] on p "After taking attendance and going throught the agenda for the day I will jump i…" at bounding box center [628, 306] width 744 height 19
click at [492, 309] on p "After taking attendance and going throught the agenda for the day I will jump i…" at bounding box center [628, 306] width 744 height 19
click at [493, 486] on div at bounding box center [627, 465] width 771 height 99
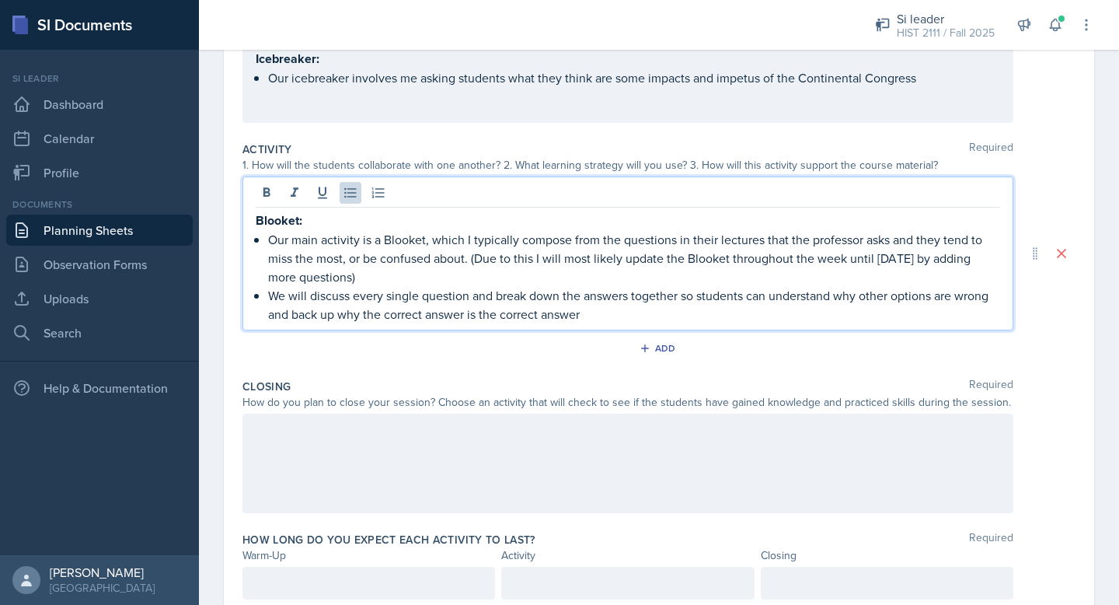
scroll to position [241, 0]
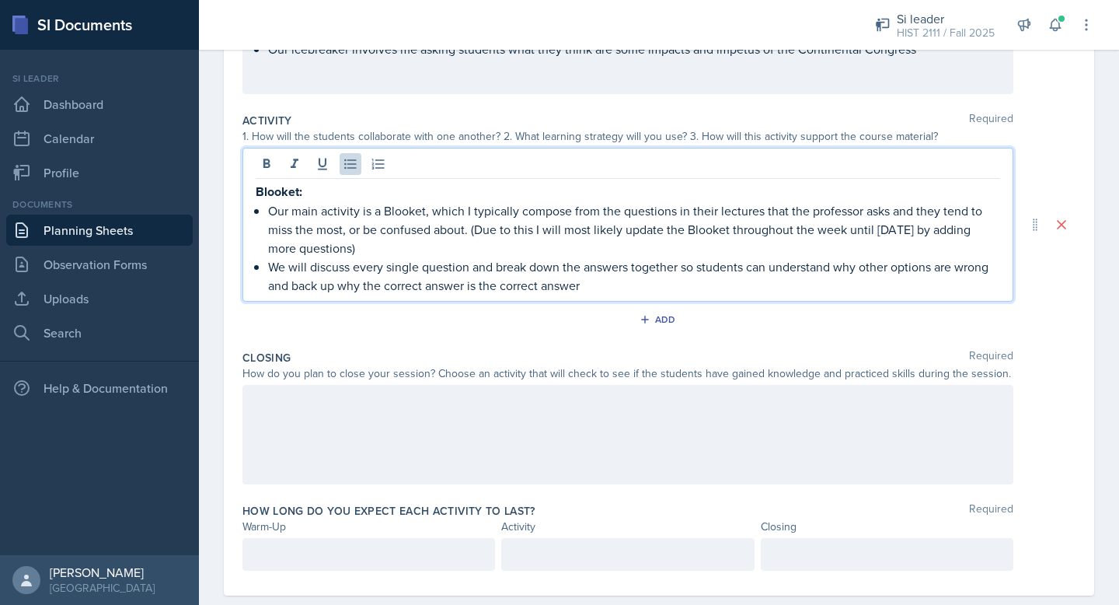
click at [693, 410] on p at bounding box center [628, 401] width 744 height 19
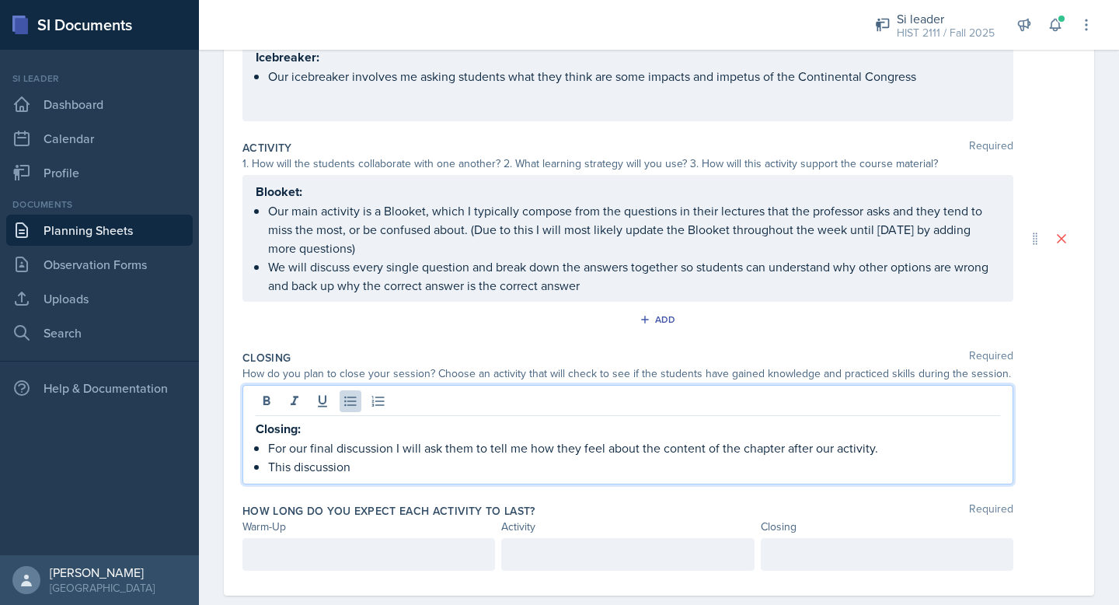
click at [294, 469] on p "This discussion" at bounding box center [634, 466] width 732 height 19
click at [406, 465] on p "This type of discussion" at bounding box center [634, 466] width 732 height 19
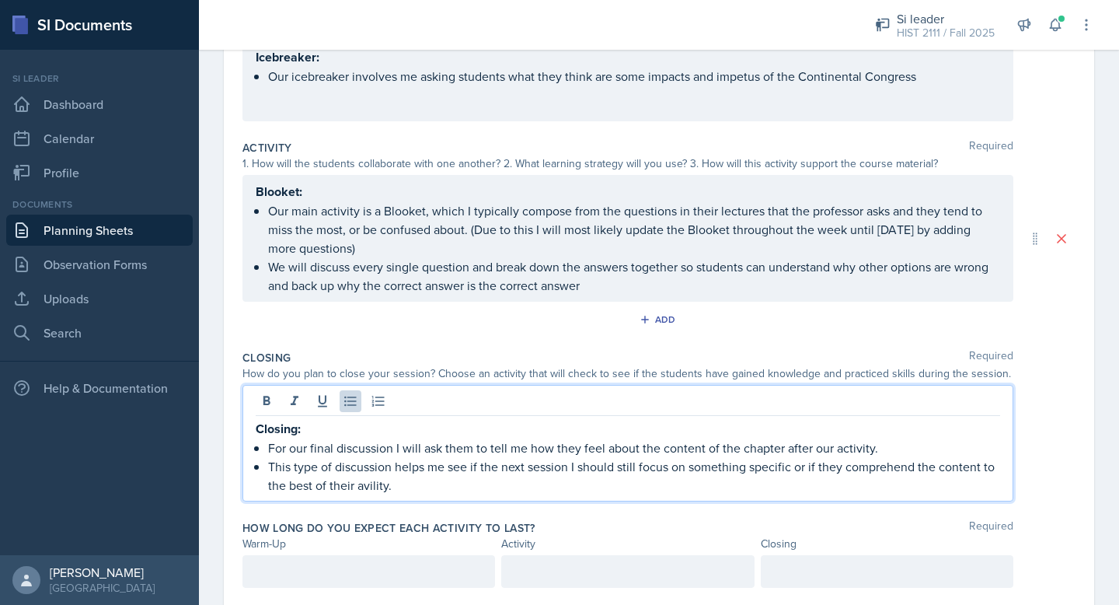
click at [368, 486] on p "This type of discussion helps me see if the next session I should still focus o…" at bounding box center [634, 475] width 732 height 37
click at [423, 486] on p "This type of discussion helps me see if the next session I should still focus o…" at bounding box center [634, 475] width 732 height 37
click at [386, 557] on div at bounding box center [368, 571] width 253 height 33
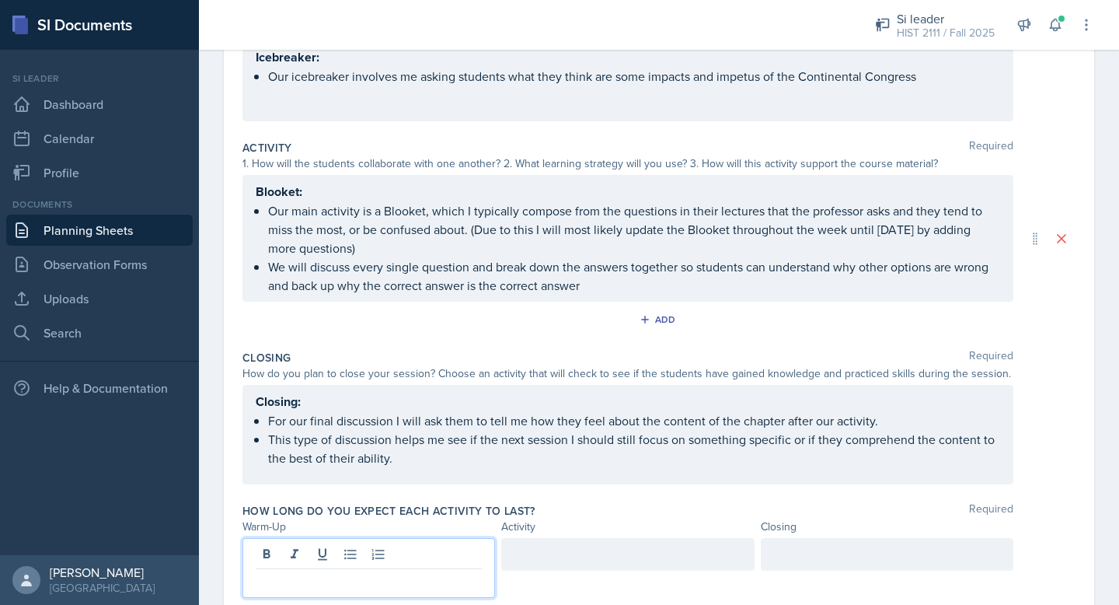
scroll to position [268, 0]
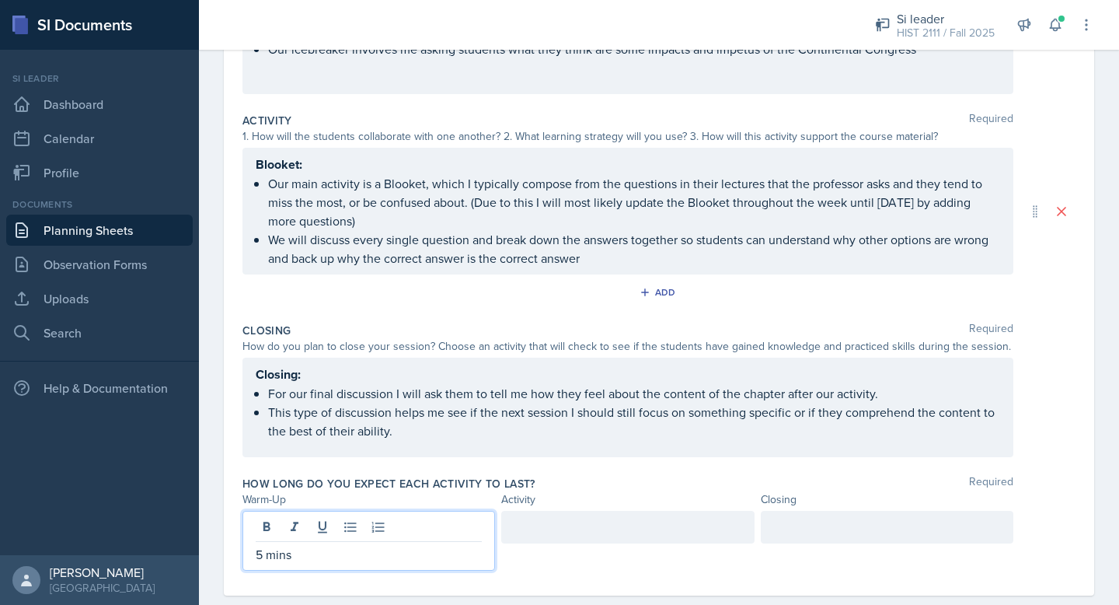
click at [521, 525] on div at bounding box center [627, 527] width 253 height 33
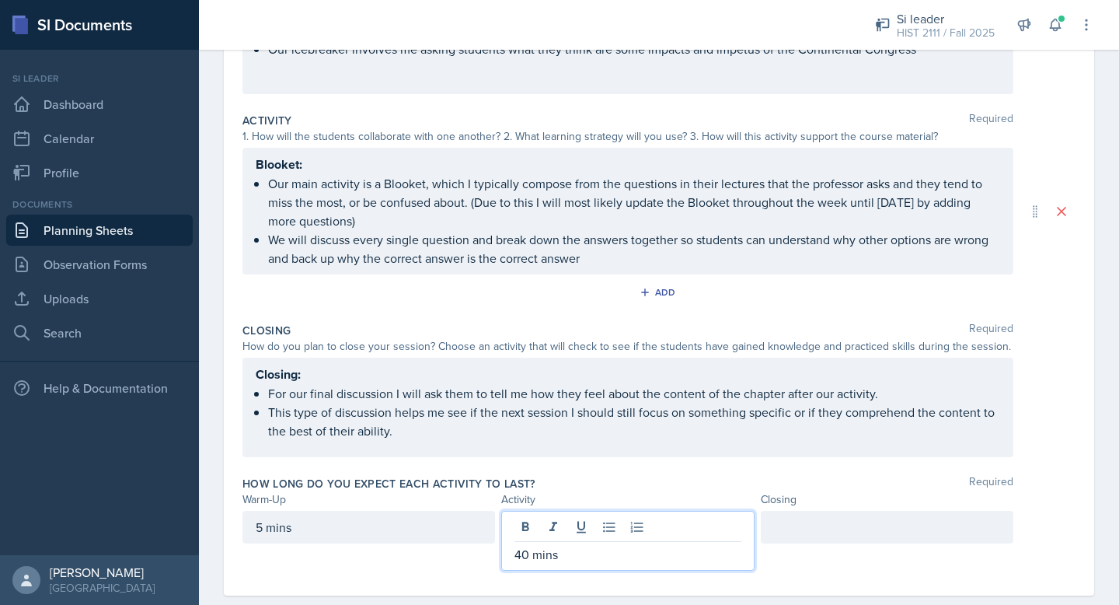
click at [893, 522] on div at bounding box center [887, 527] width 253 height 33
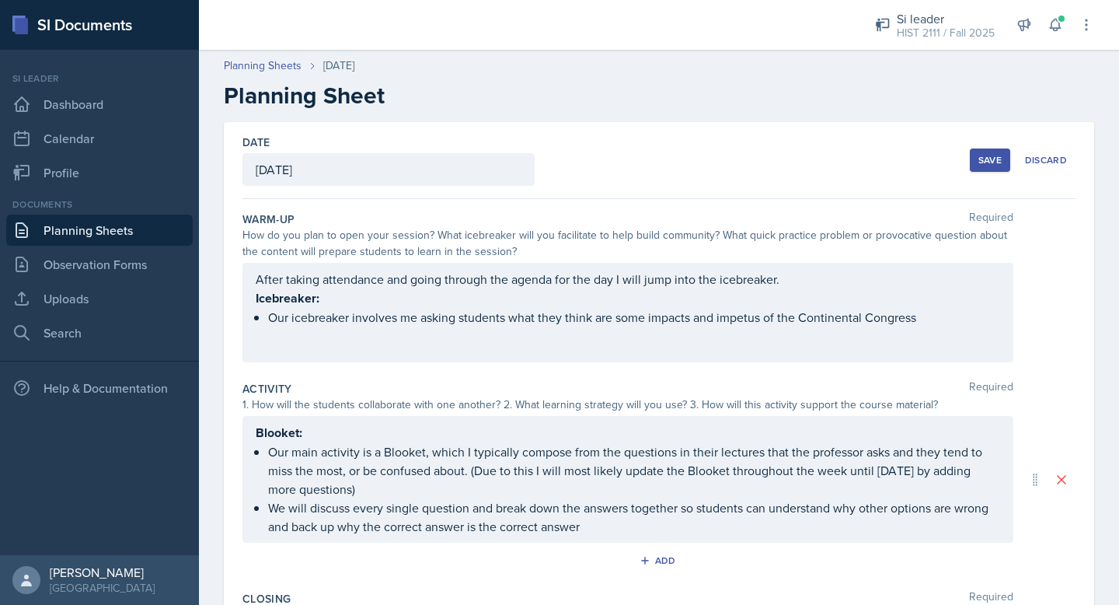
scroll to position [295, 0]
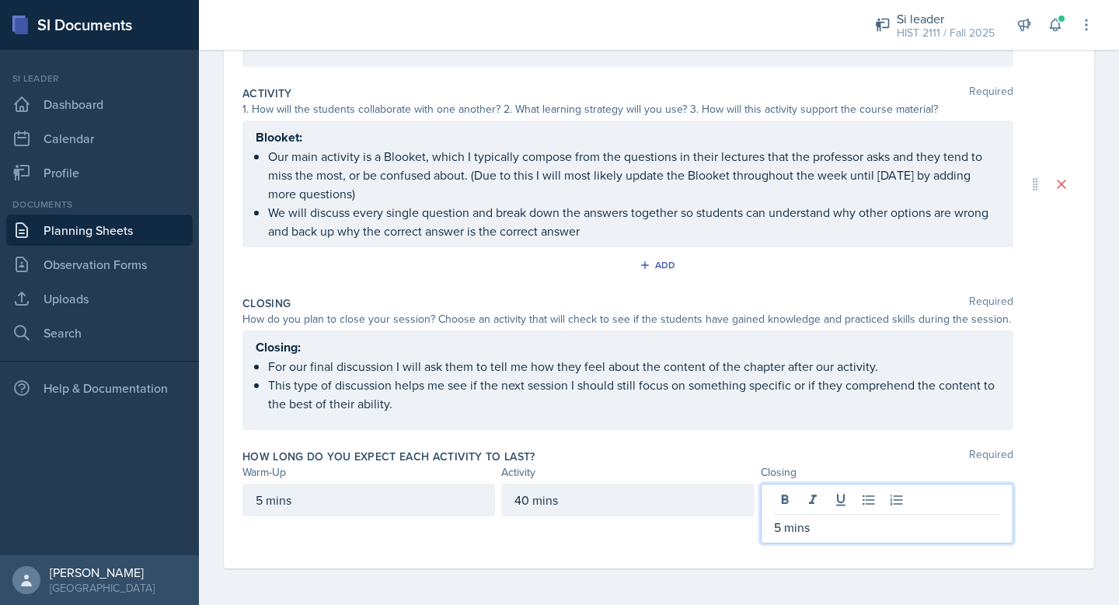
click at [1027, 434] on div "Closing Required How do you plan to close your session? Choose an activity that…" at bounding box center [658, 365] width 833 height 153
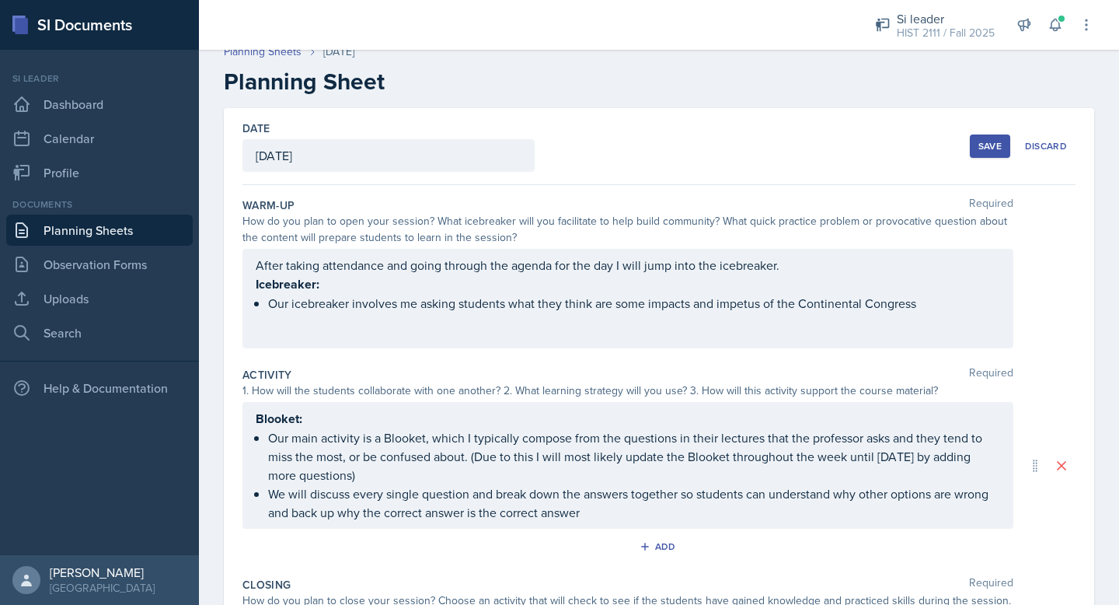
scroll to position [0, 0]
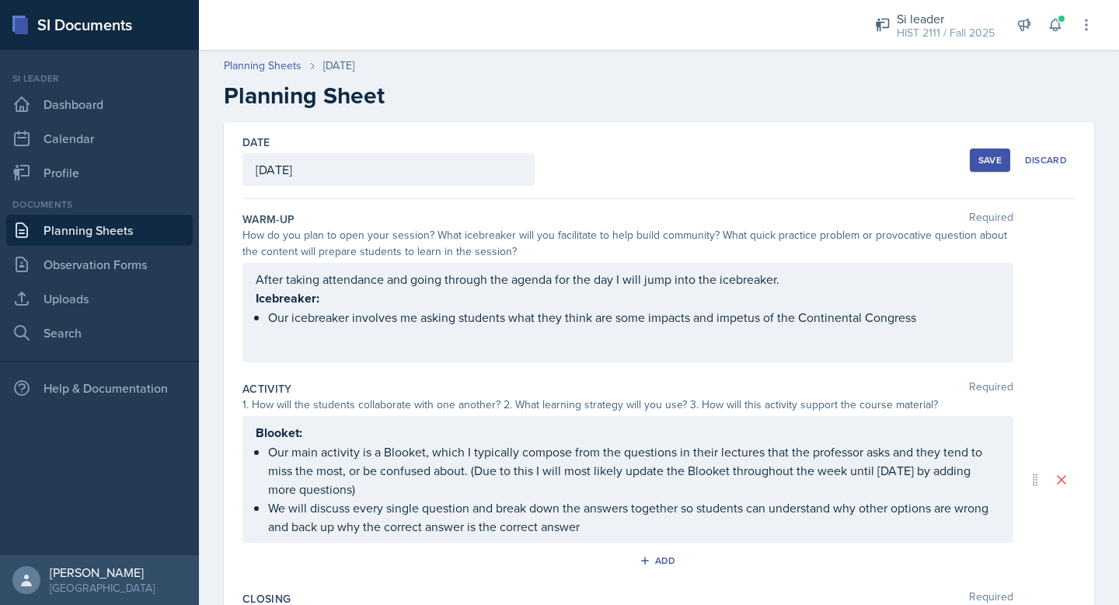
click at [934, 319] on div "After taking attendance and going through the agenda for the day I will jump in…" at bounding box center [628, 298] width 744 height 57
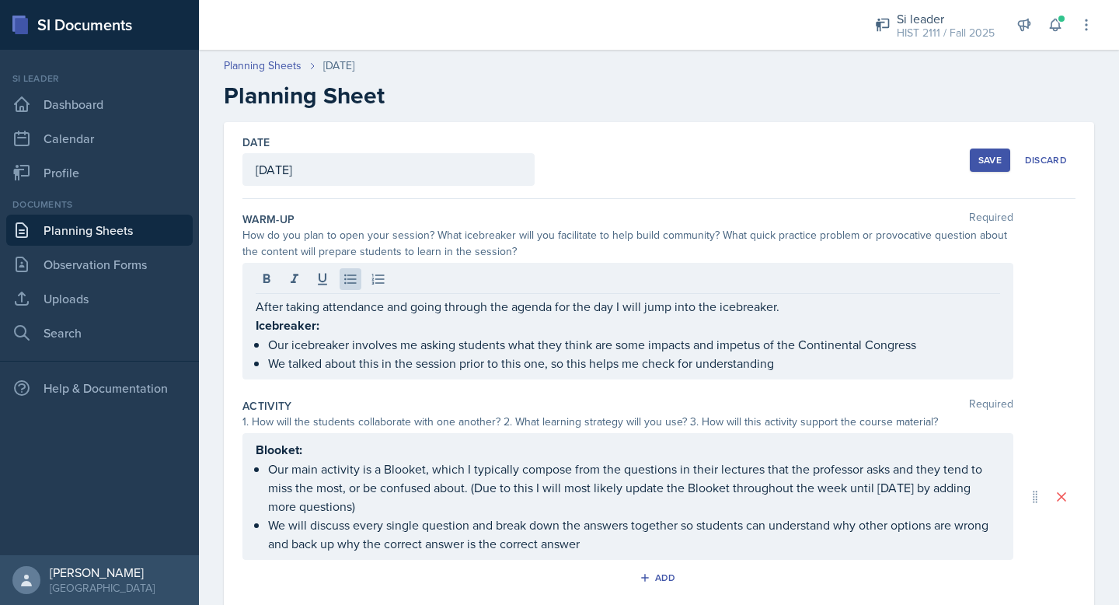
click at [1059, 256] on div "How do you plan to open your session? What icebreaker will you facilitate to he…" at bounding box center [658, 243] width 833 height 33
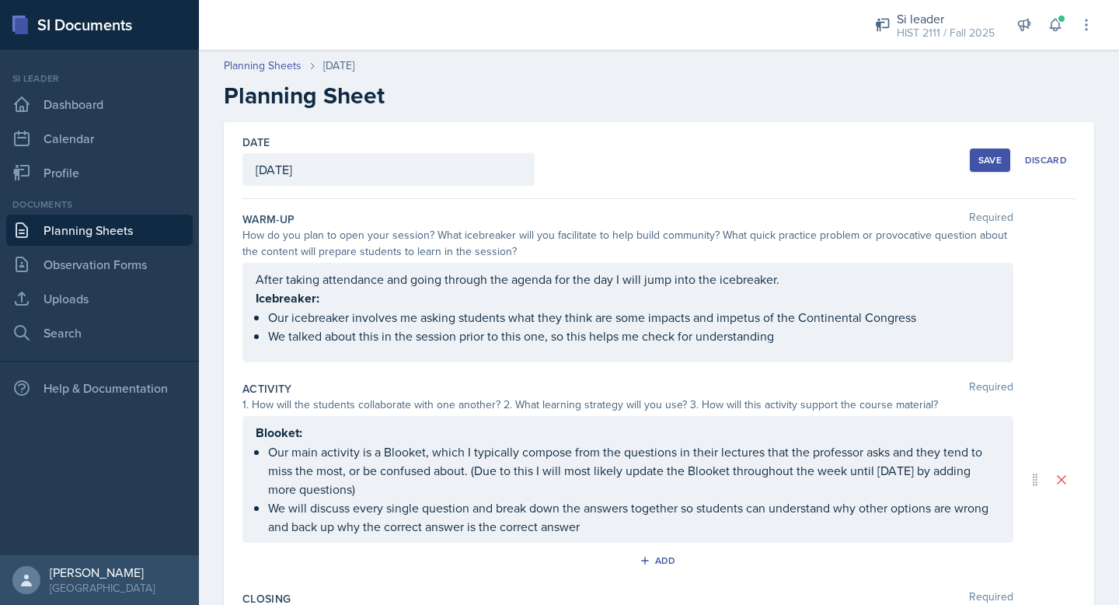
click at [991, 160] on div "Save" at bounding box center [989, 160] width 23 height 12
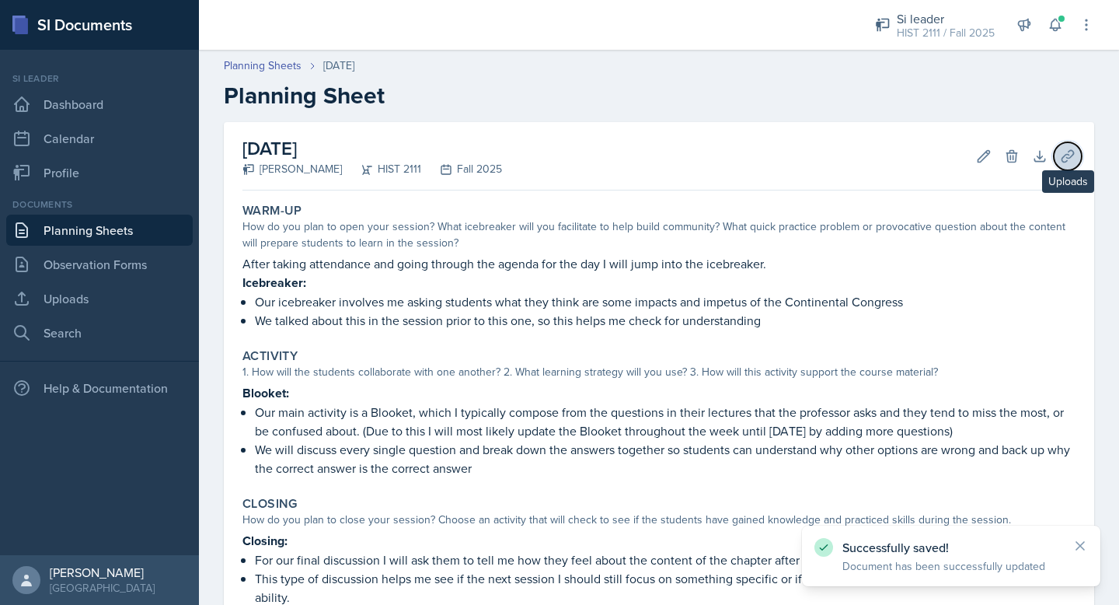
click at [1069, 161] on icon at bounding box center [1068, 156] width 16 height 16
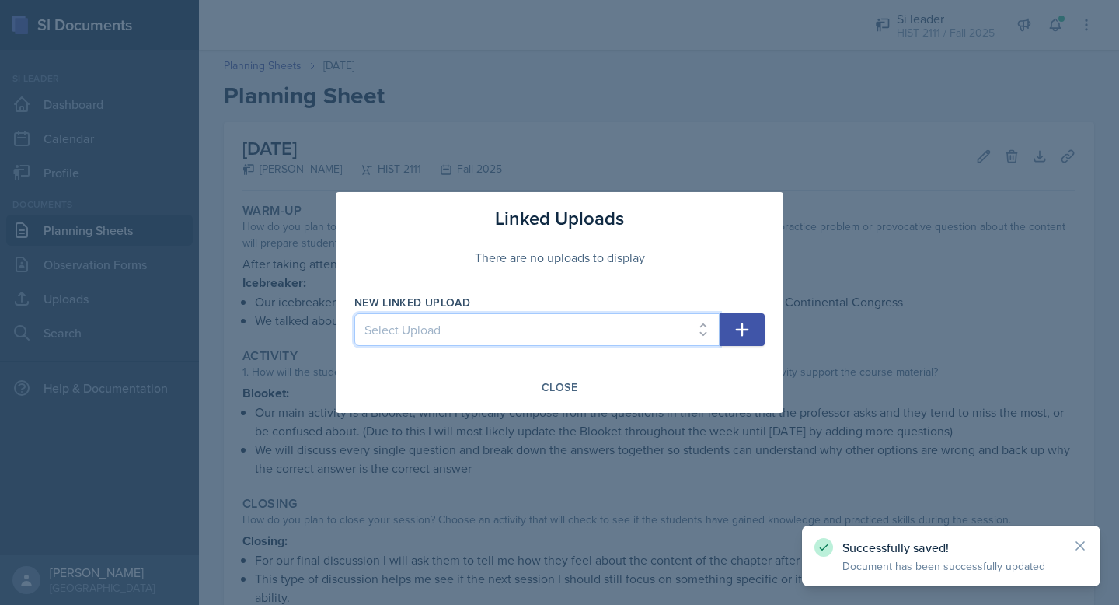
click at [629, 343] on select "Select Upload MOCK SESSON HIST 2111: [DATE] HIST 2111: [DATE] HIST 2111: [DATE]…" at bounding box center [536, 329] width 365 height 33
select select "f8162813-c290-4ee5-af6d-c2cac0430a4f"
click at [354, 313] on select "Select Upload MOCK SESSON HIST 2111: [DATE] HIST 2111: [DATE] HIST 2111: [DATE]…" at bounding box center [536, 329] width 365 height 33
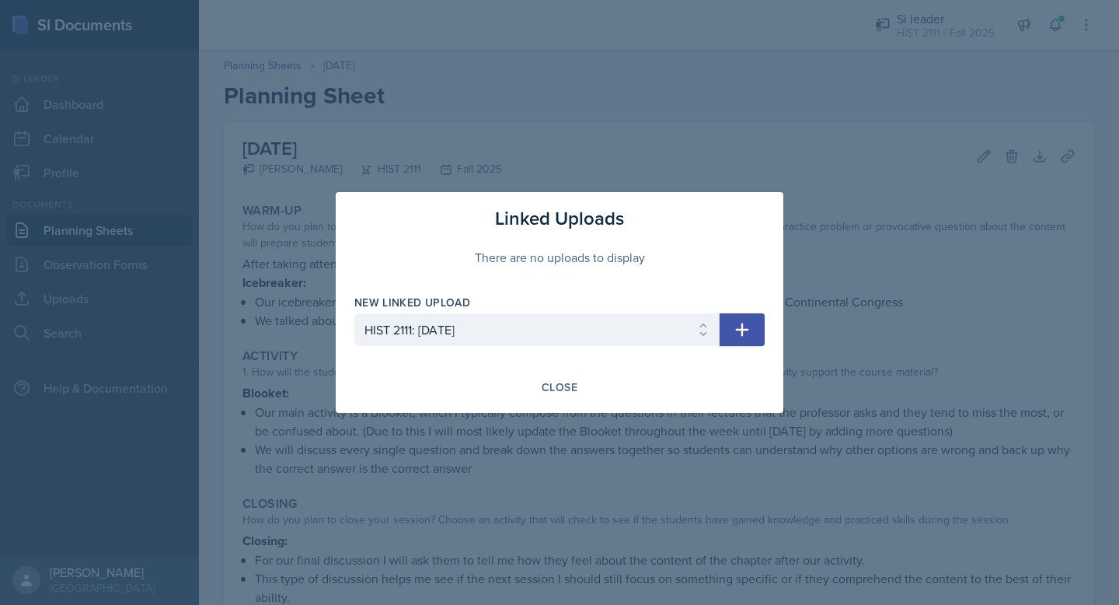
click at [739, 327] on icon "button" at bounding box center [742, 329] width 19 height 19
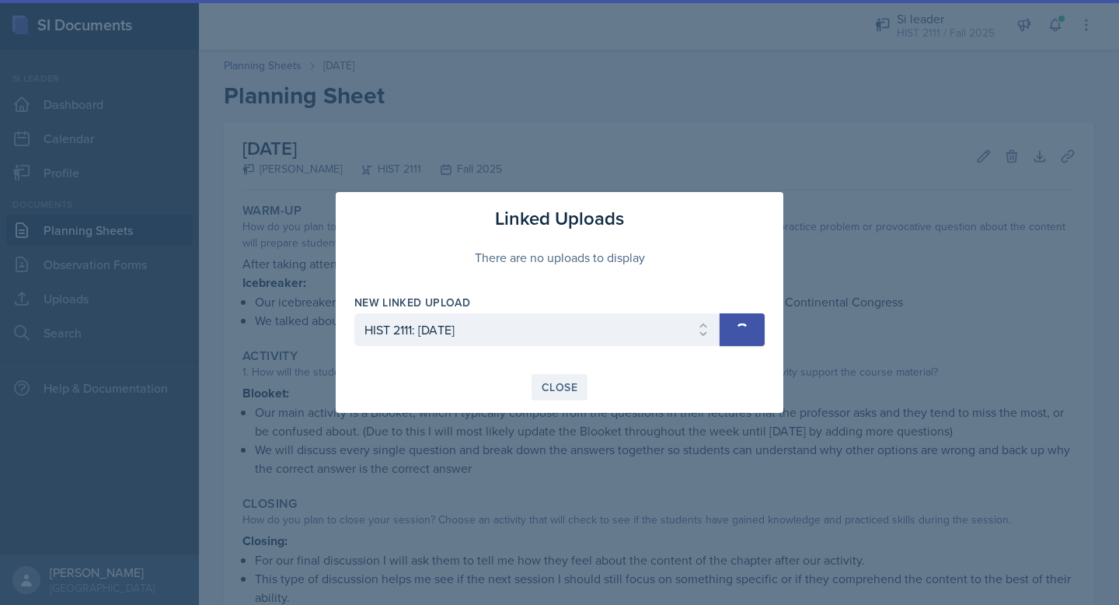
select select
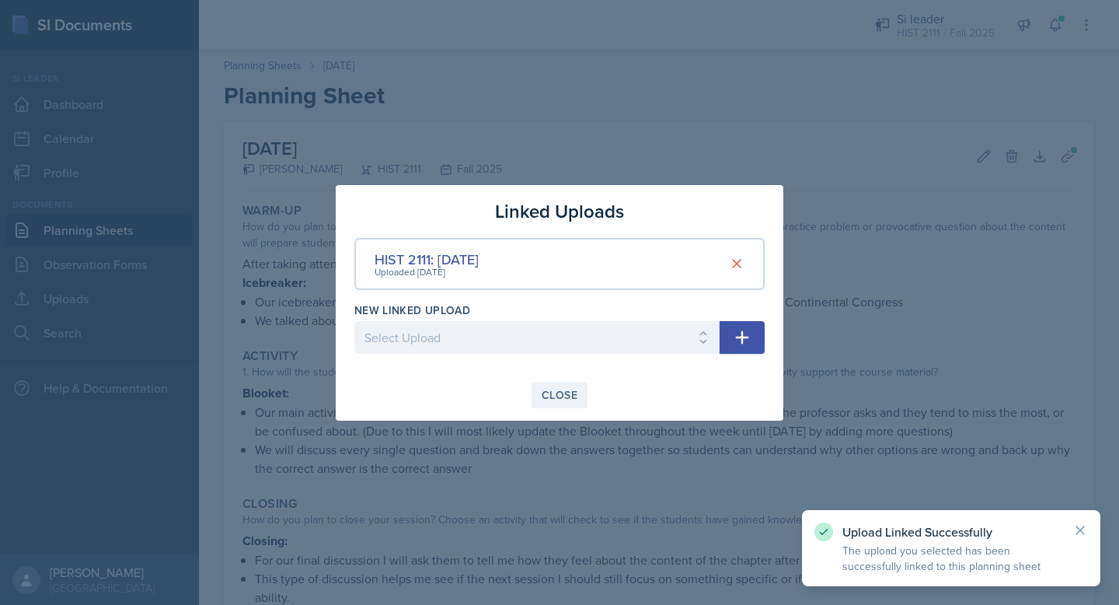
click at [562, 382] on button "Close" at bounding box center [560, 395] width 56 height 26
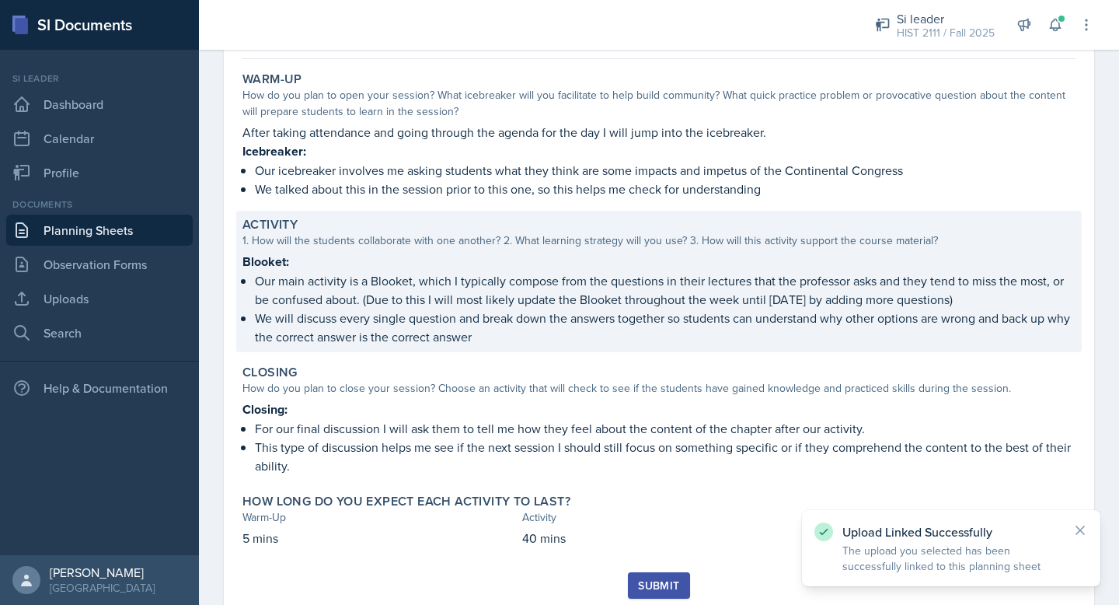
scroll to position [180, 0]
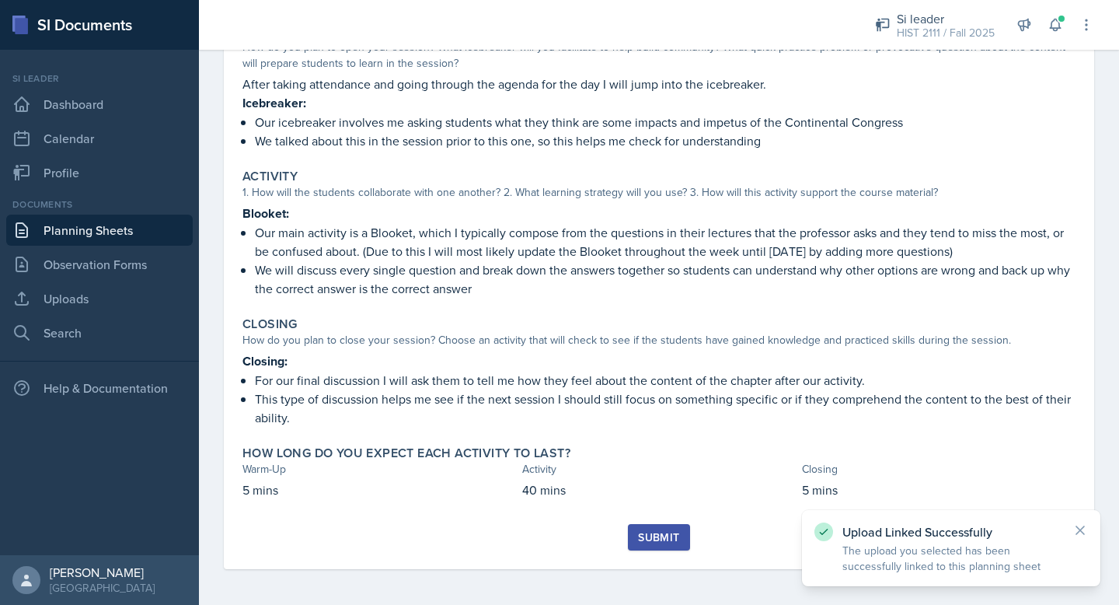
click at [656, 542] on div "Submit" at bounding box center [658, 537] width 41 height 12
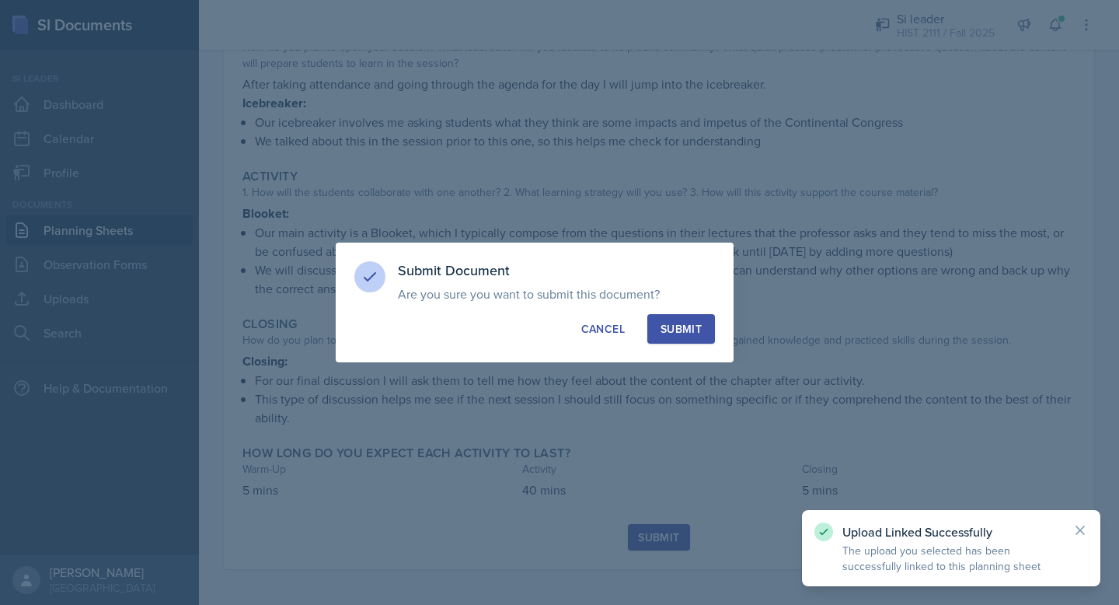
click at [694, 321] on div "Submit" at bounding box center [681, 329] width 41 height 16
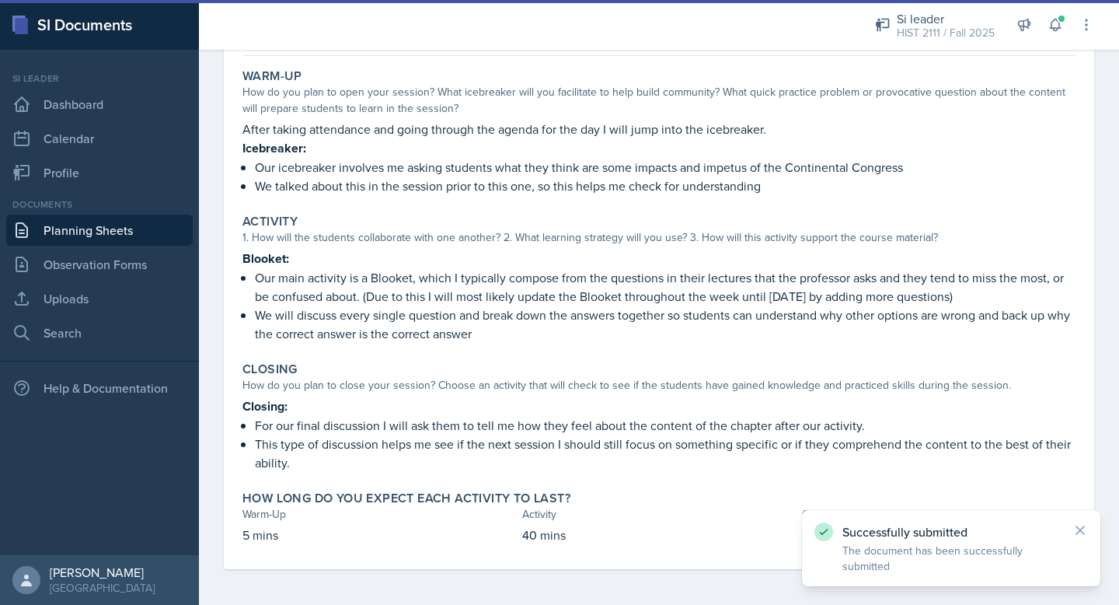
scroll to position [0, 0]
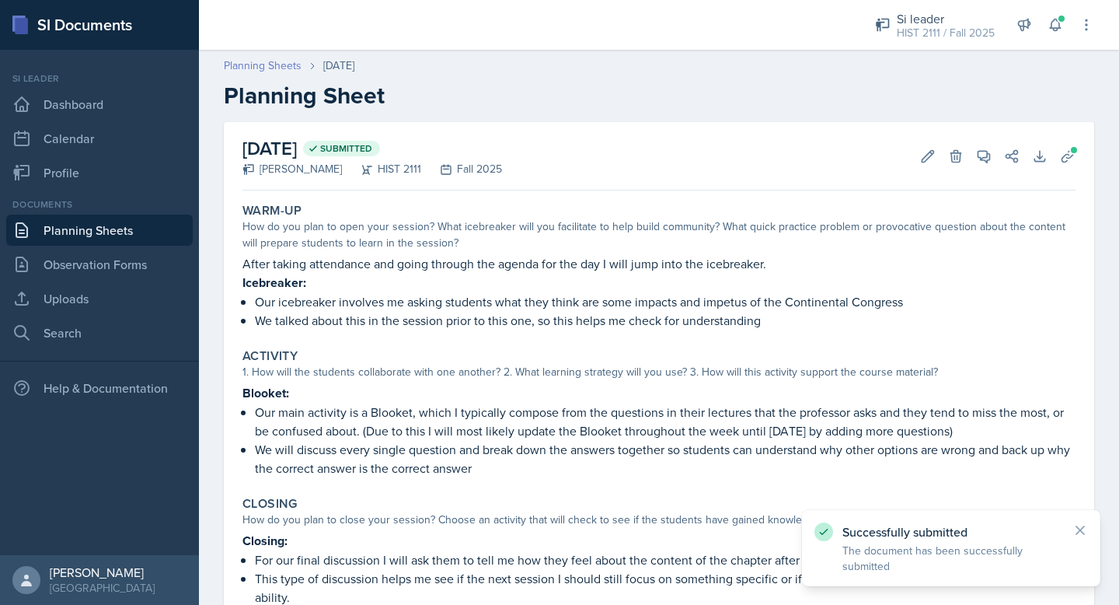
click at [250, 63] on link "Planning Sheets" at bounding box center [263, 66] width 78 height 16
